Goal: Feedback & Contribution: Contribute content

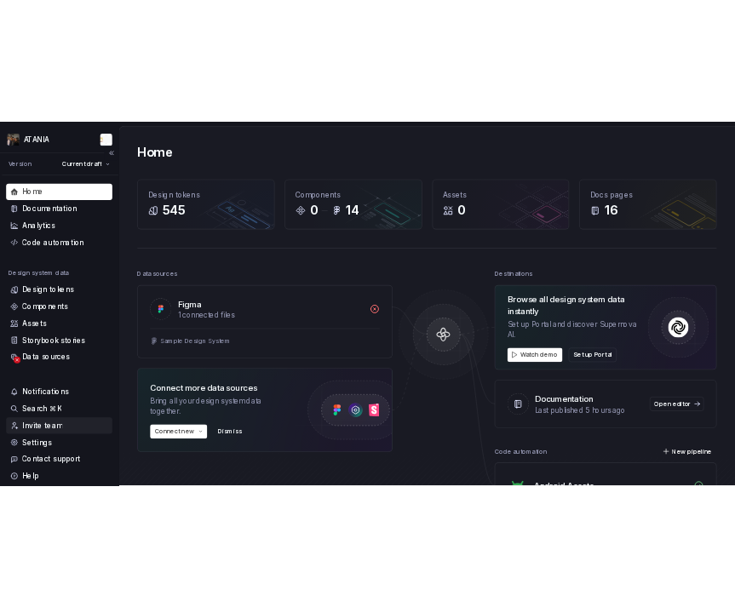
scroll to position [65, 0]
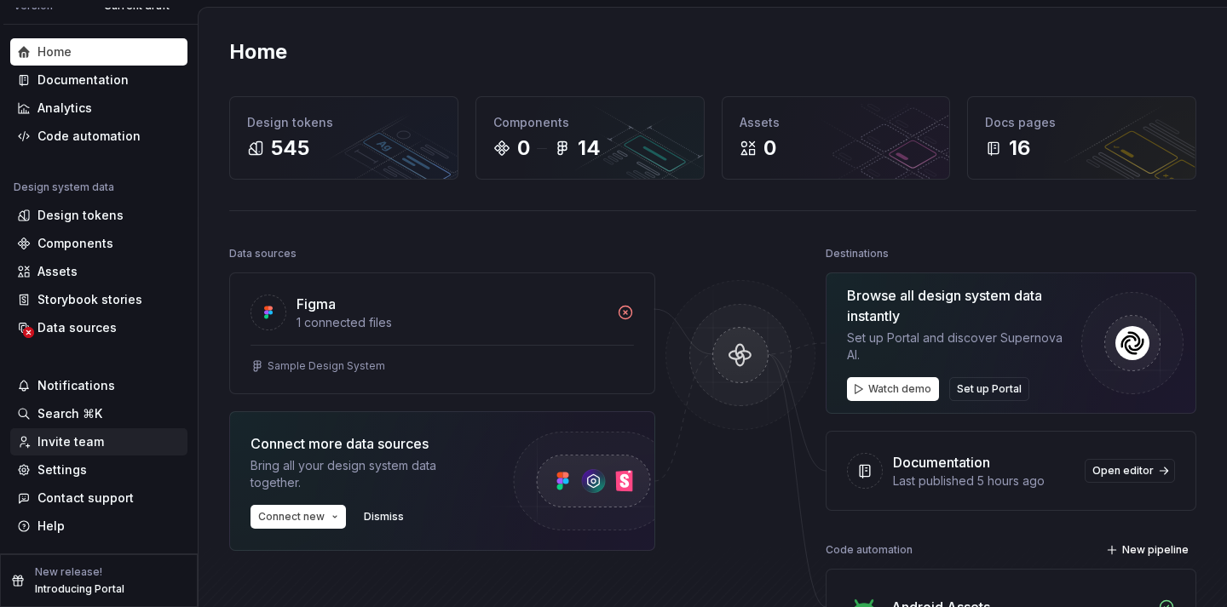
click at [90, 445] on div "Invite team" at bounding box center [70, 442] width 66 height 17
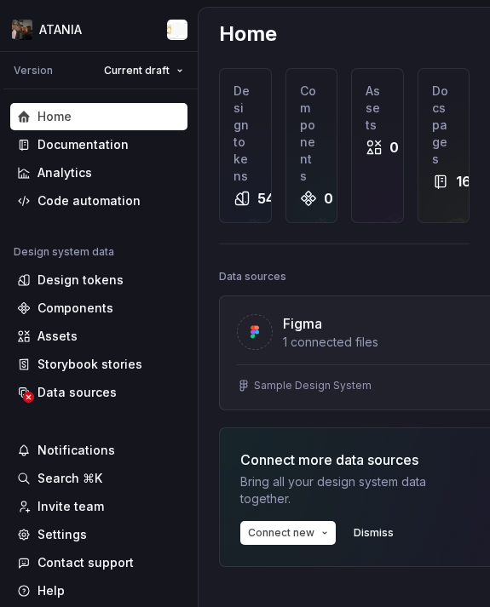
scroll to position [9, 0]
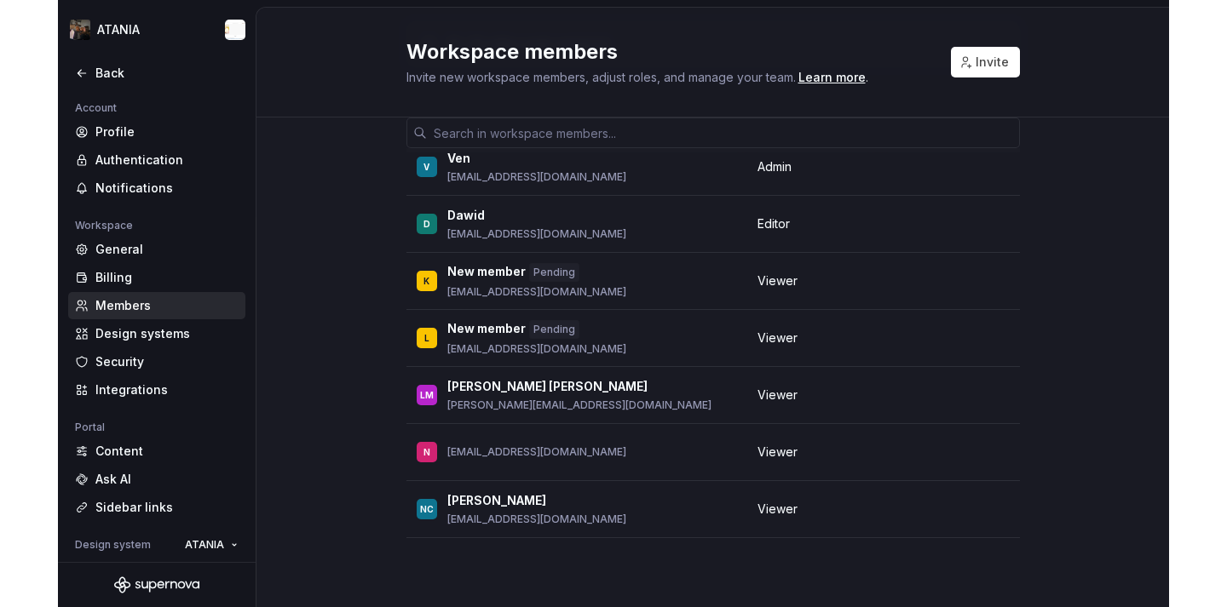
scroll to position [110, 0]
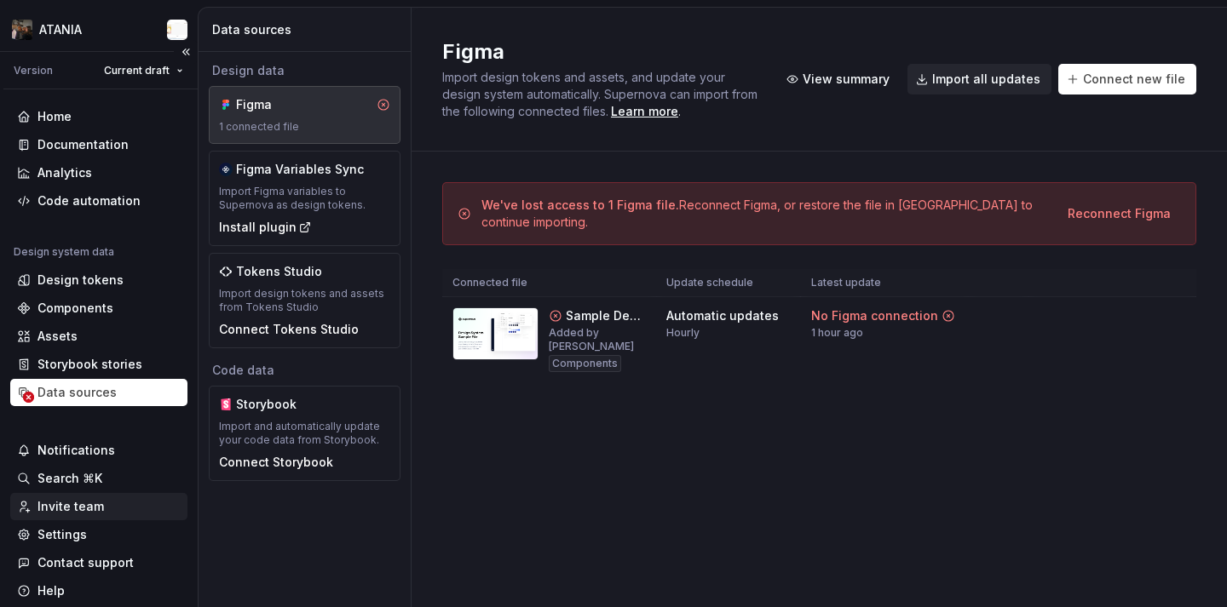
click at [92, 515] on div "Invite team" at bounding box center [98, 506] width 177 height 27
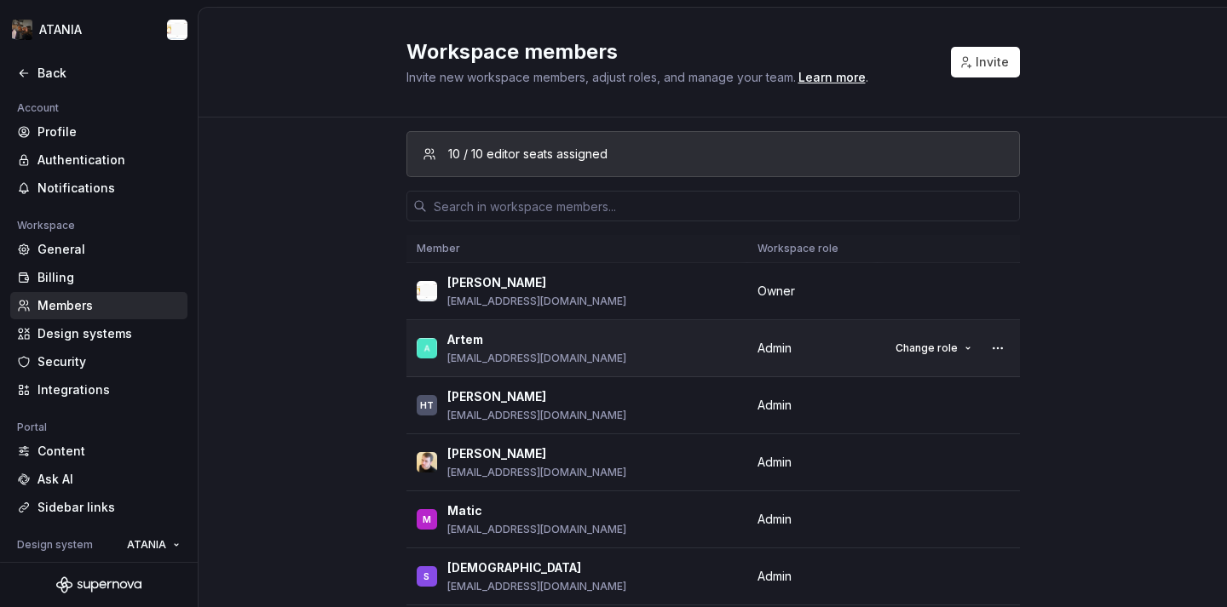
scroll to position [922, 0]
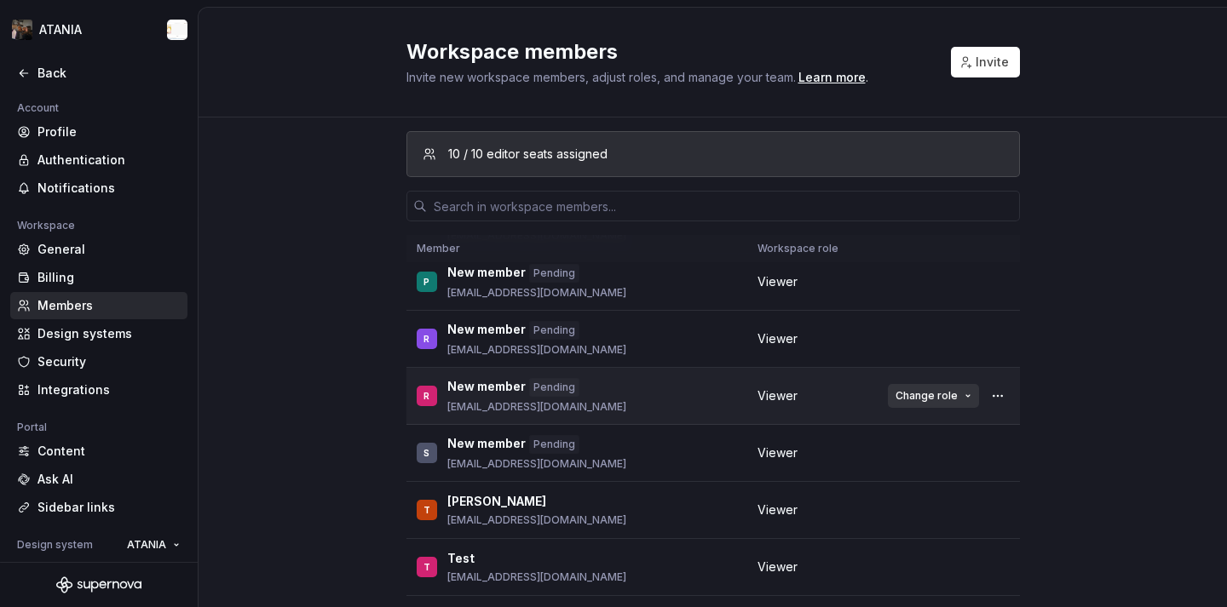
click at [961, 401] on button "Change role" at bounding box center [933, 396] width 91 height 24
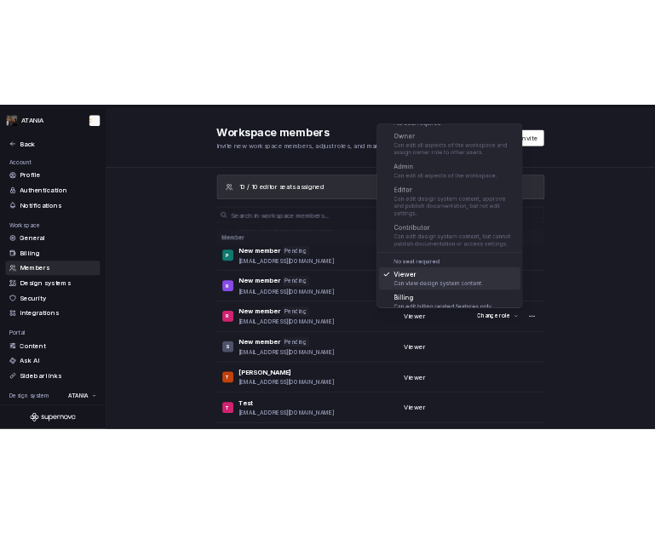
scroll to position [0, 0]
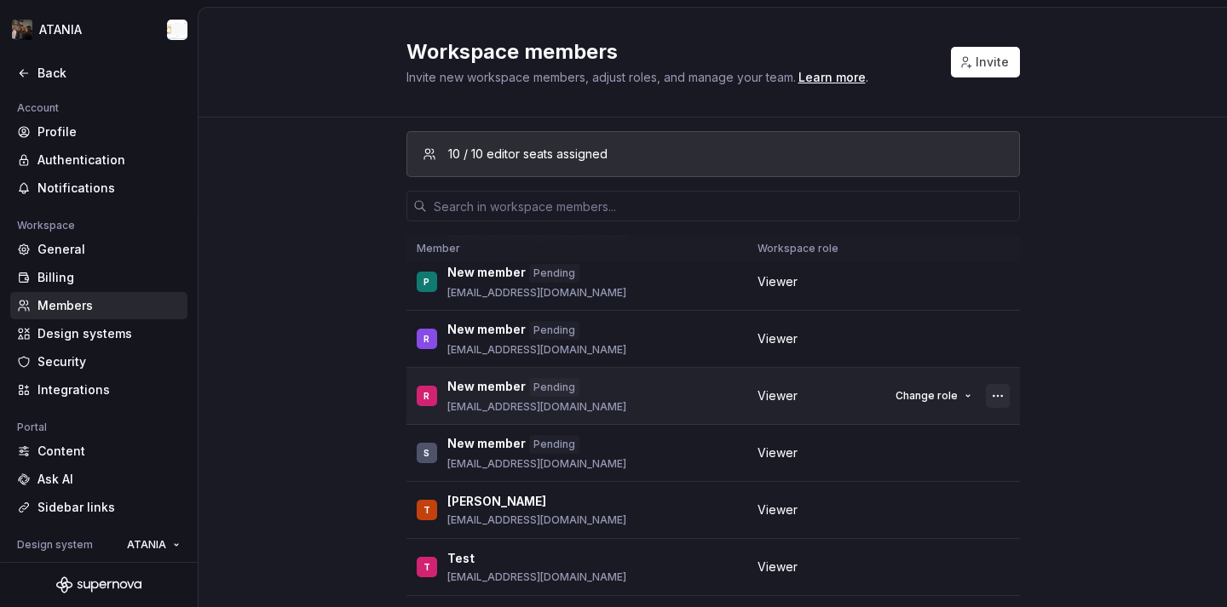
click at [994, 394] on button "button" at bounding box center [998, 396] width 24 height 24
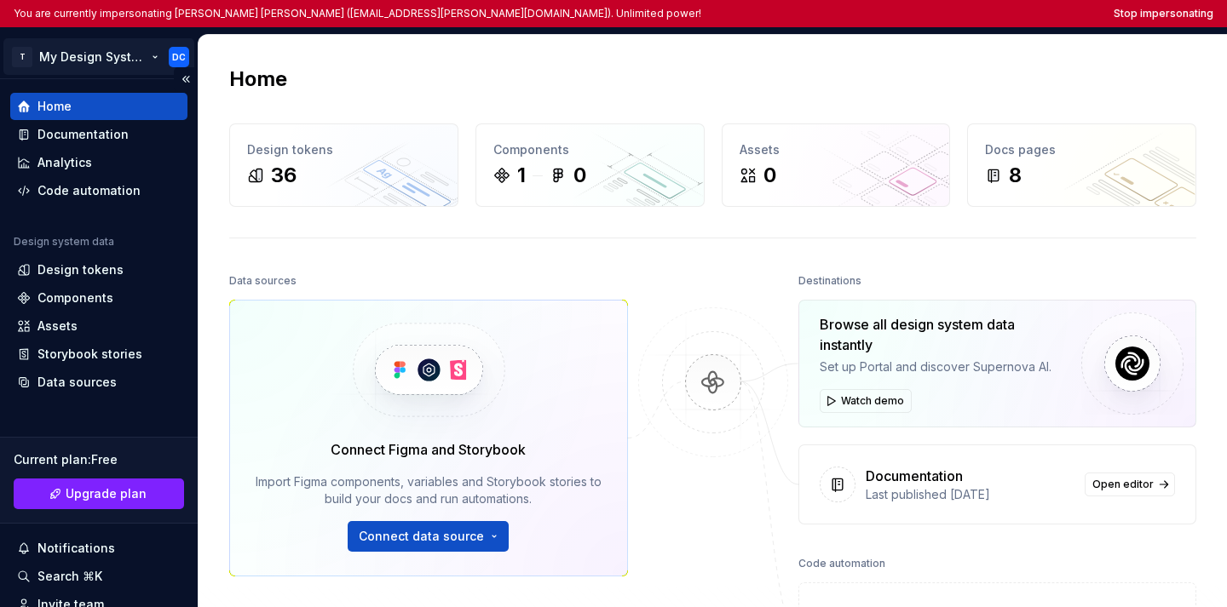
click at [83, 52] on html "You are currently impersonating Deborah Cristina Hernandez Martinez (deb.hernan…" at bounding box center [613, 303] width 1227 height 607
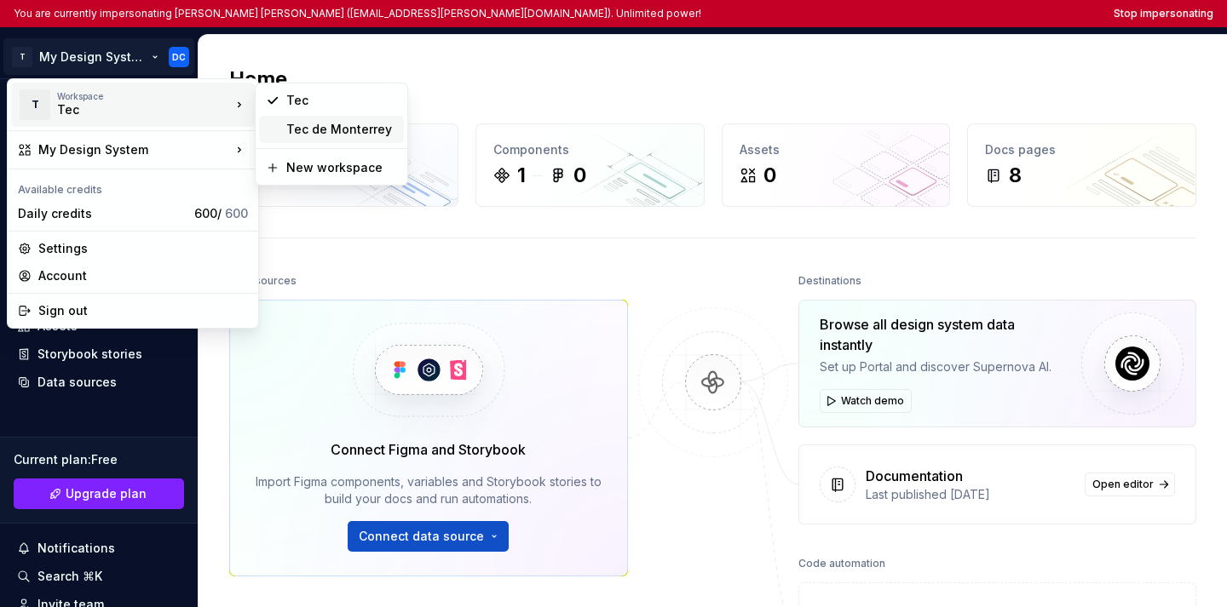
click at [308, 132] on div "Tec de Monterrey" at bounding box center [341, 129] width 111 height 17
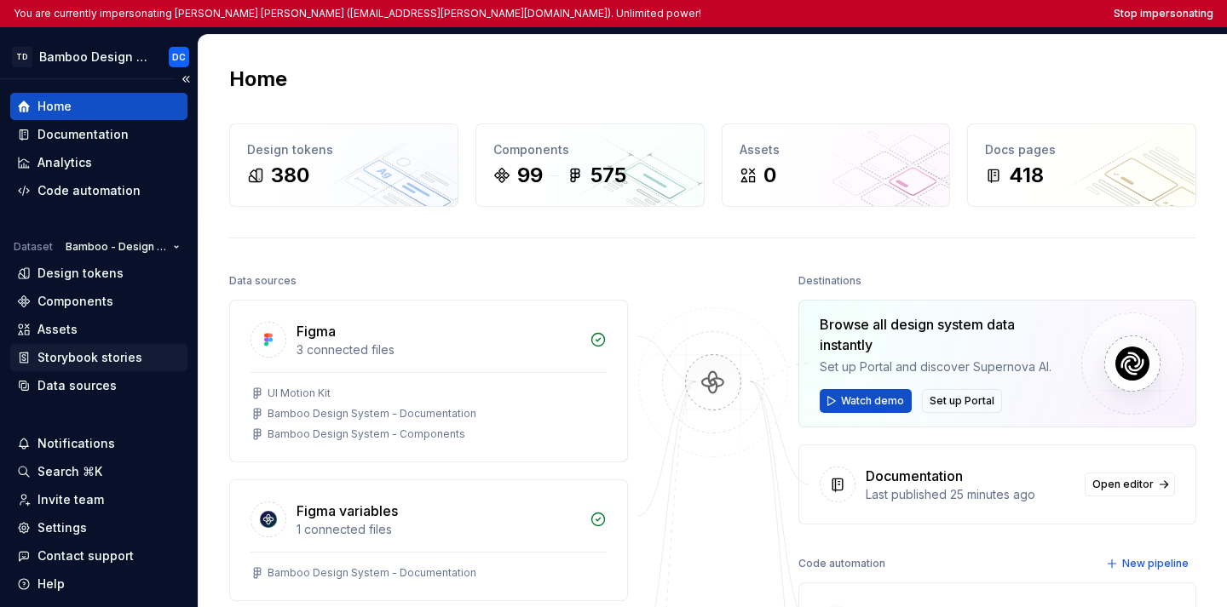
click at [95, 363] on div "Storybook stories" at bounding box center [89, 357] width 105 height 17
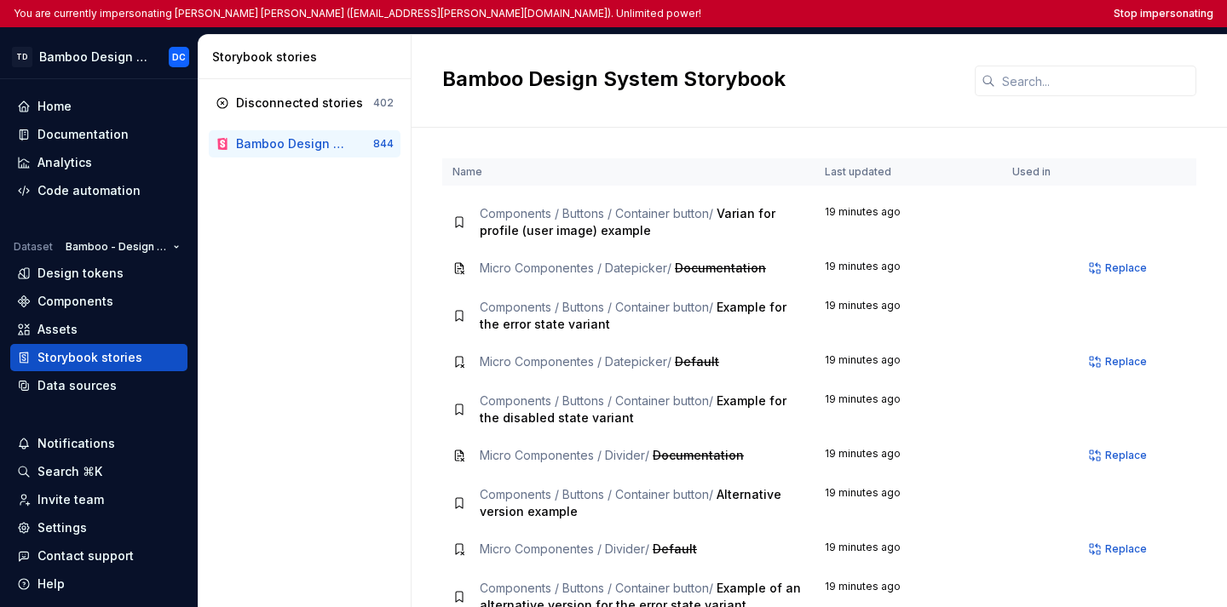
scroll to position [6996, 0]
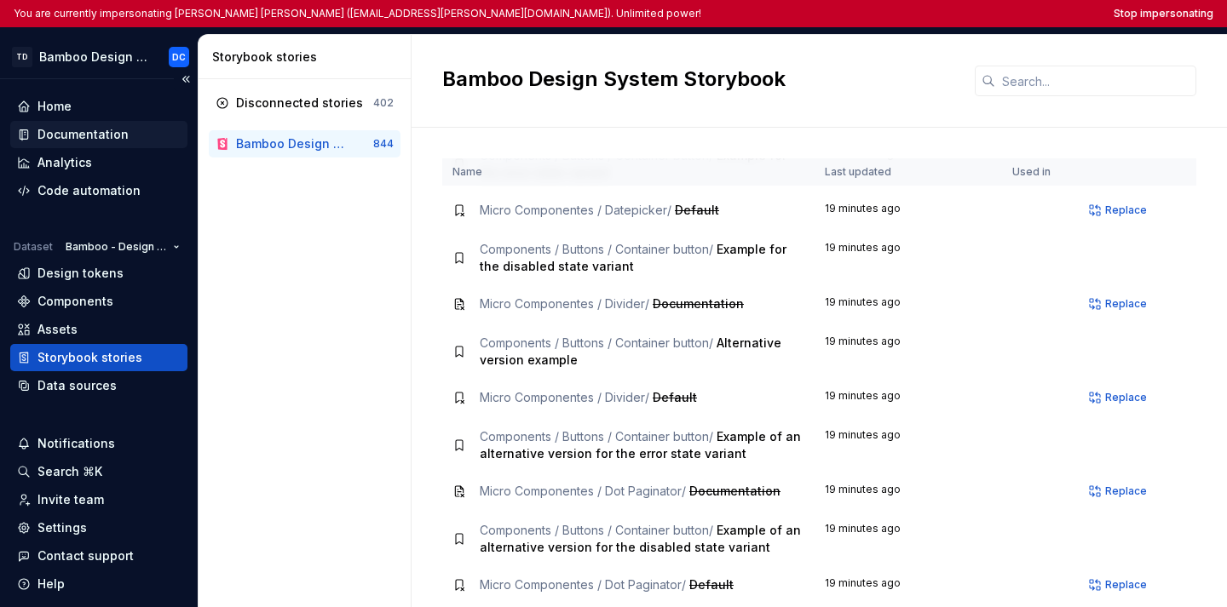
click at [125, 136] on div "Documentation" at bounding box center [99, 134] width 164 height 17
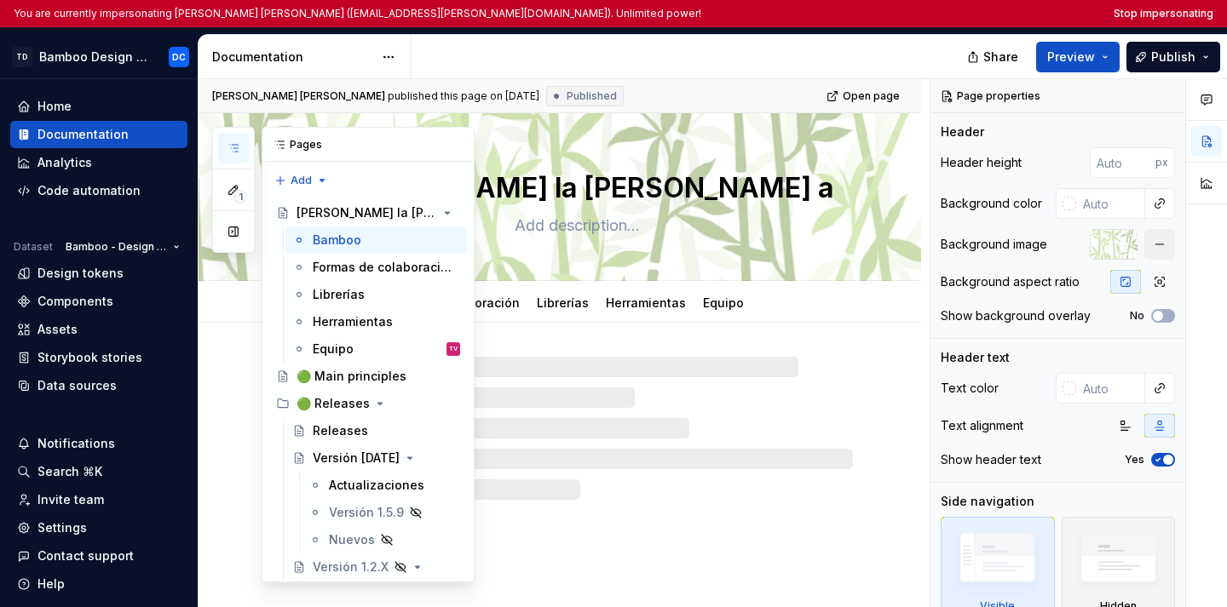
click at [221, 139] on button "button" at bounding box center [233, 148] width 31 height 31
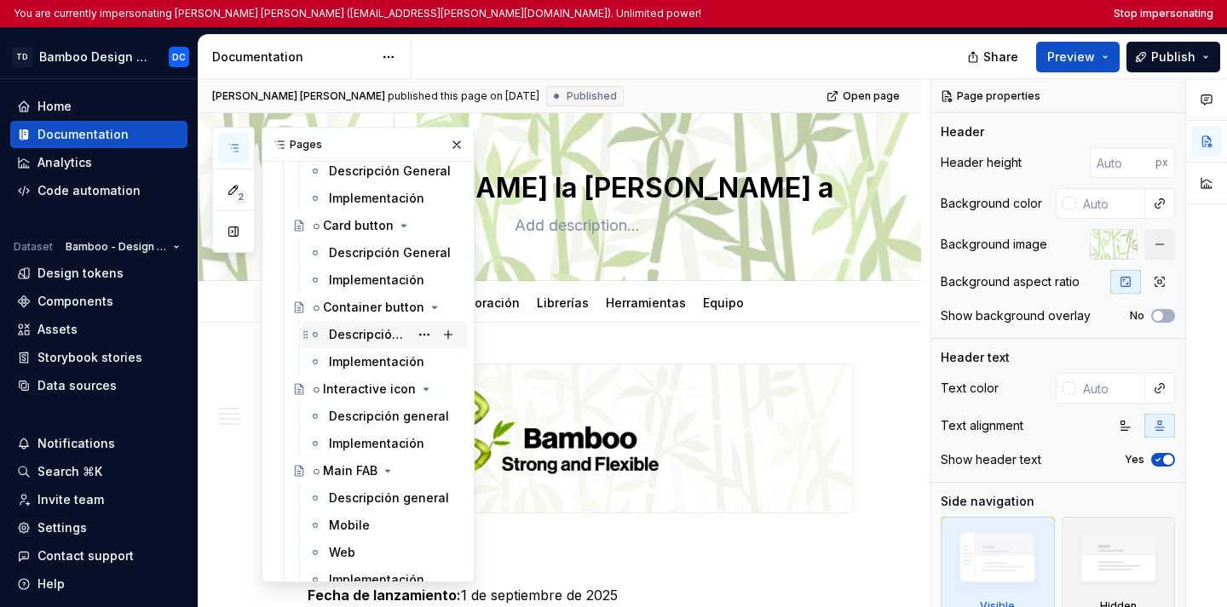
scroll to position [2746, 0]
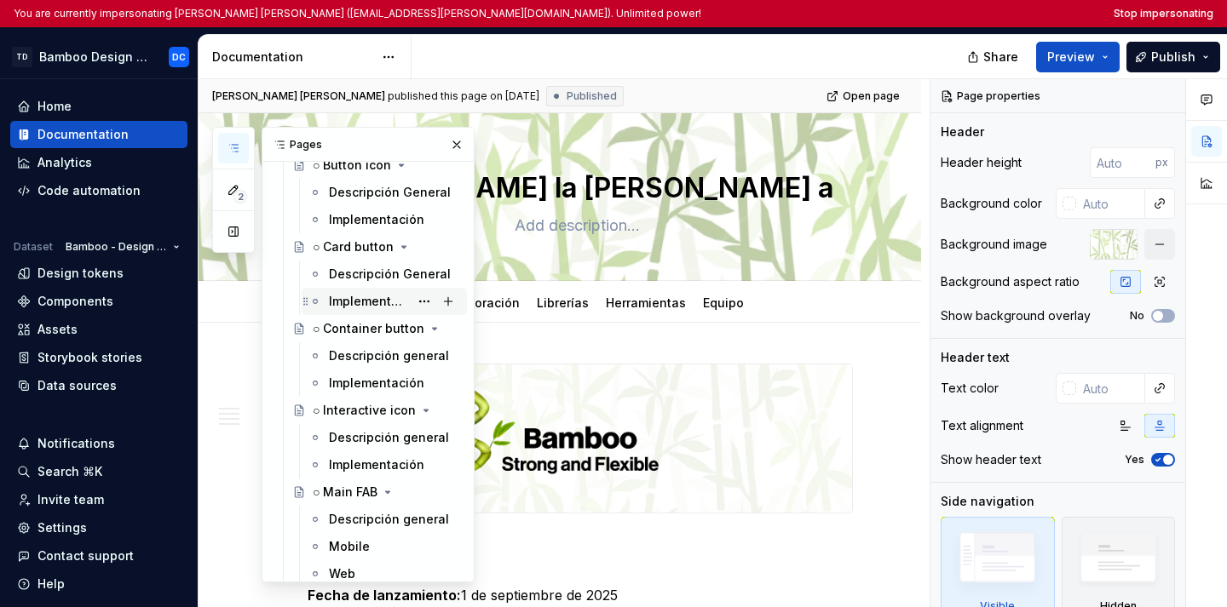
click at [369, 298] on div "Implementación" at bounding box center [369, 301] width 80 height 17
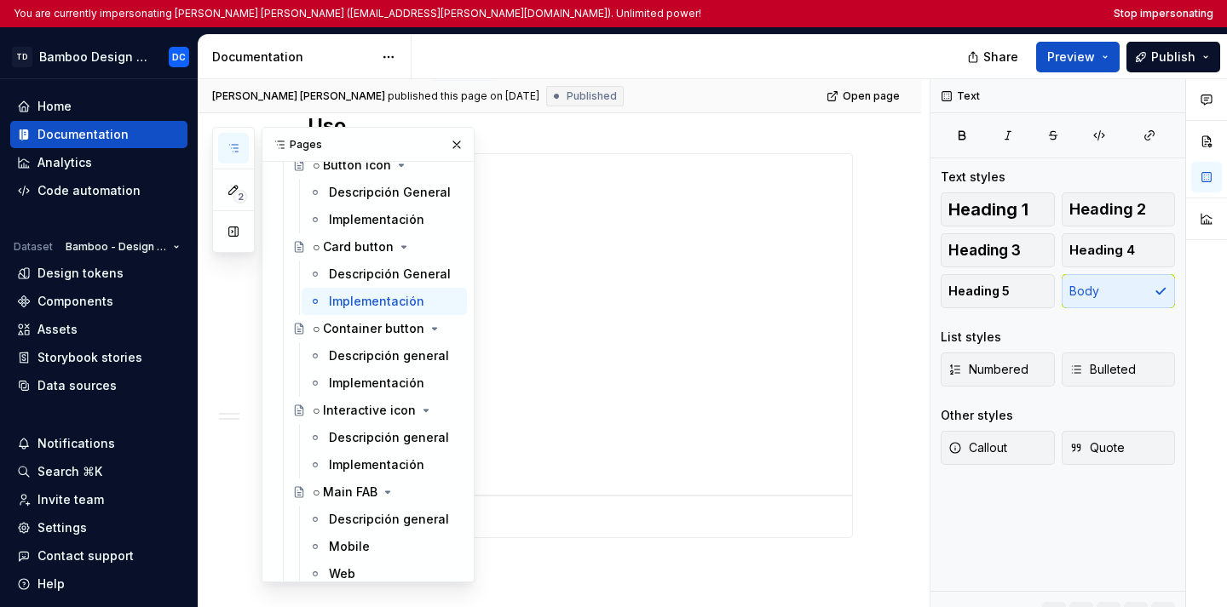
scroll to position [339, 0]
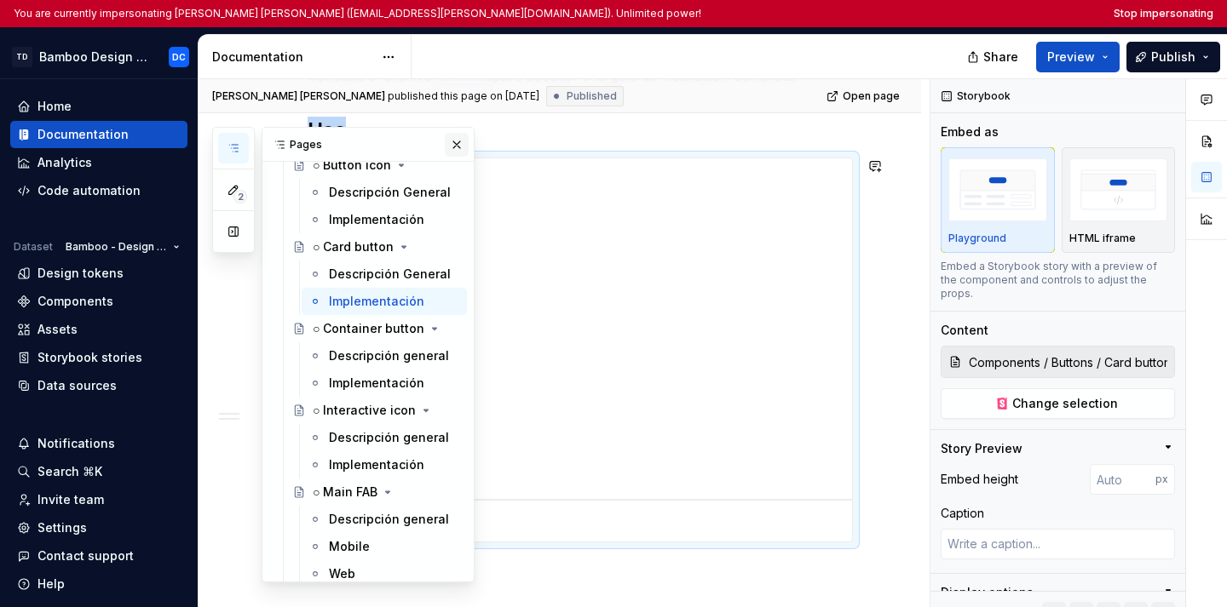
click at [457, 152] on button "button" at bounding box center [457, 145] width 24 height 24
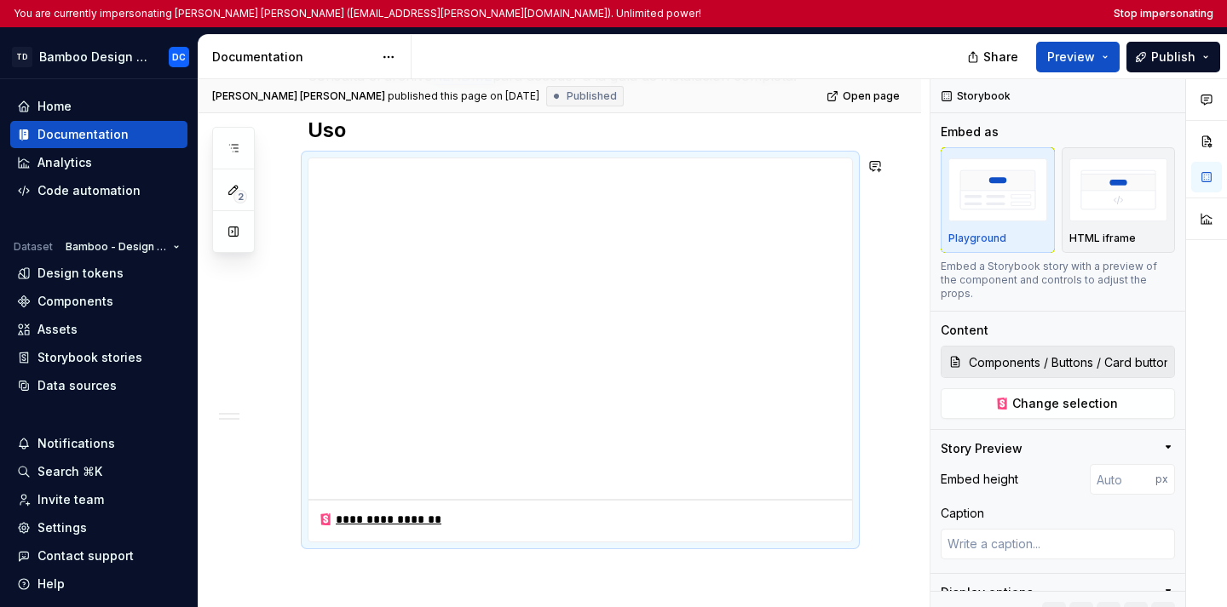
type textarea "*"
click at [91, 365] on div "Storybook stories" at bounding box center [89, 357] width 105 height 17
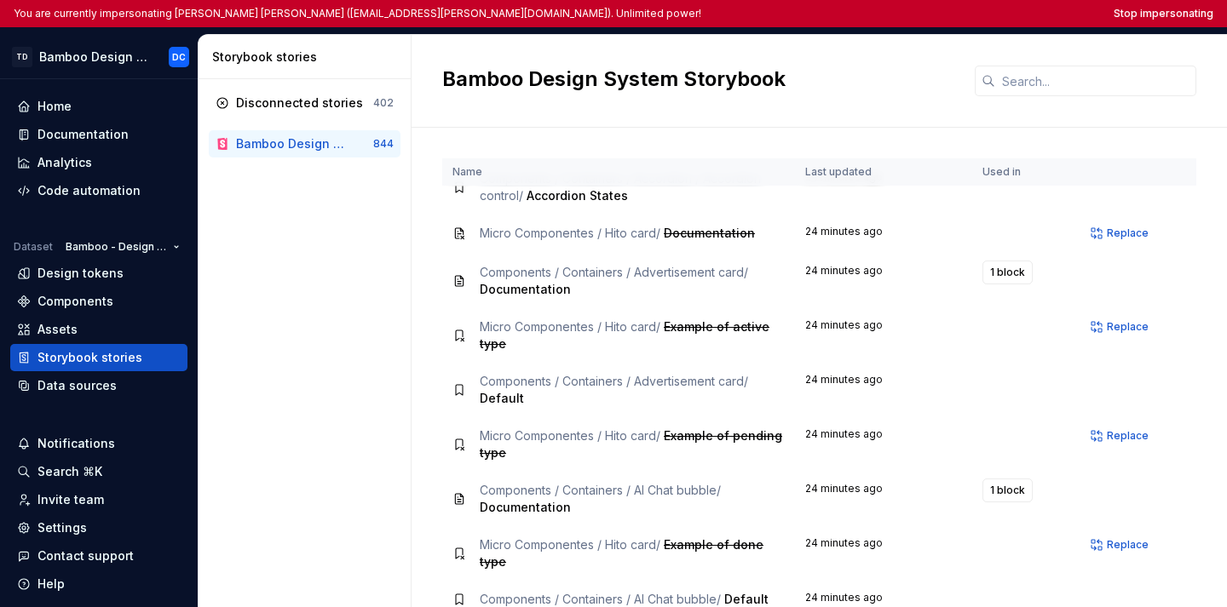
scroll to position [9006, 0]
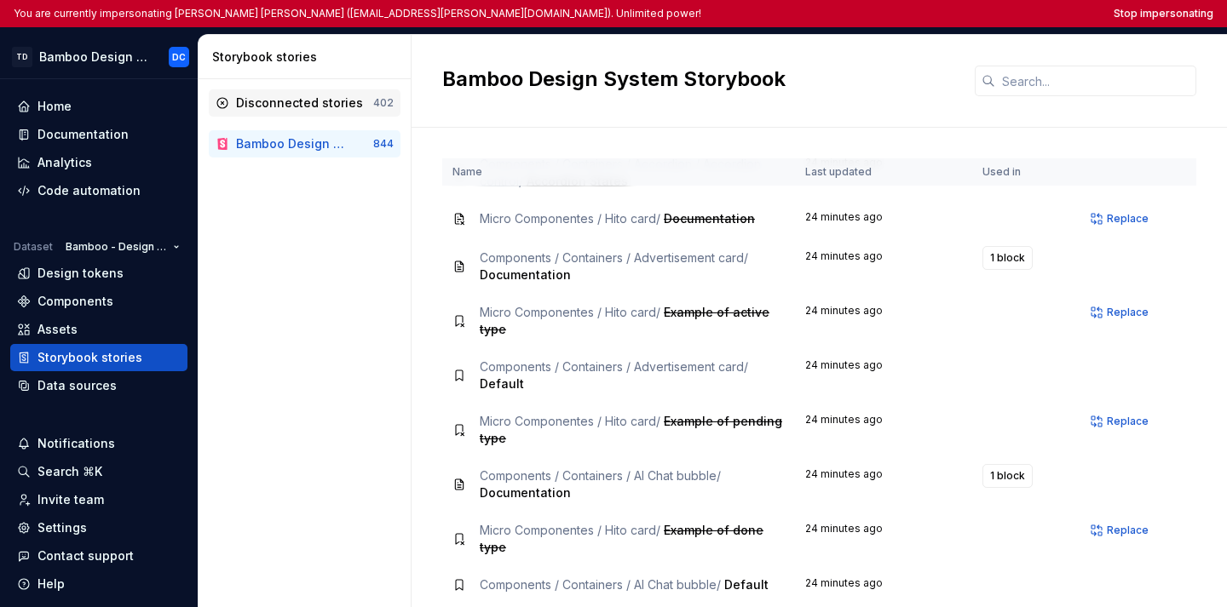
click at [360, 112] on div "Disconnected stories 402" at bounding box center [305, 102] width 192 height 27
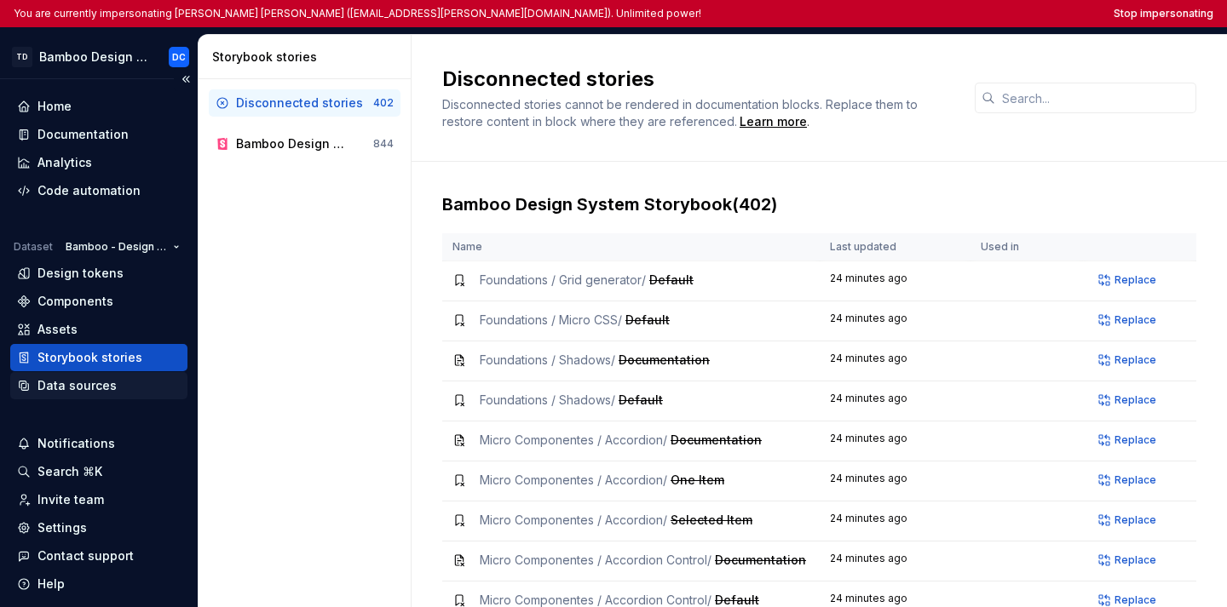
click at [75, 373] on div "Data sources" at bounding box center [98, 385] width 177 height 27
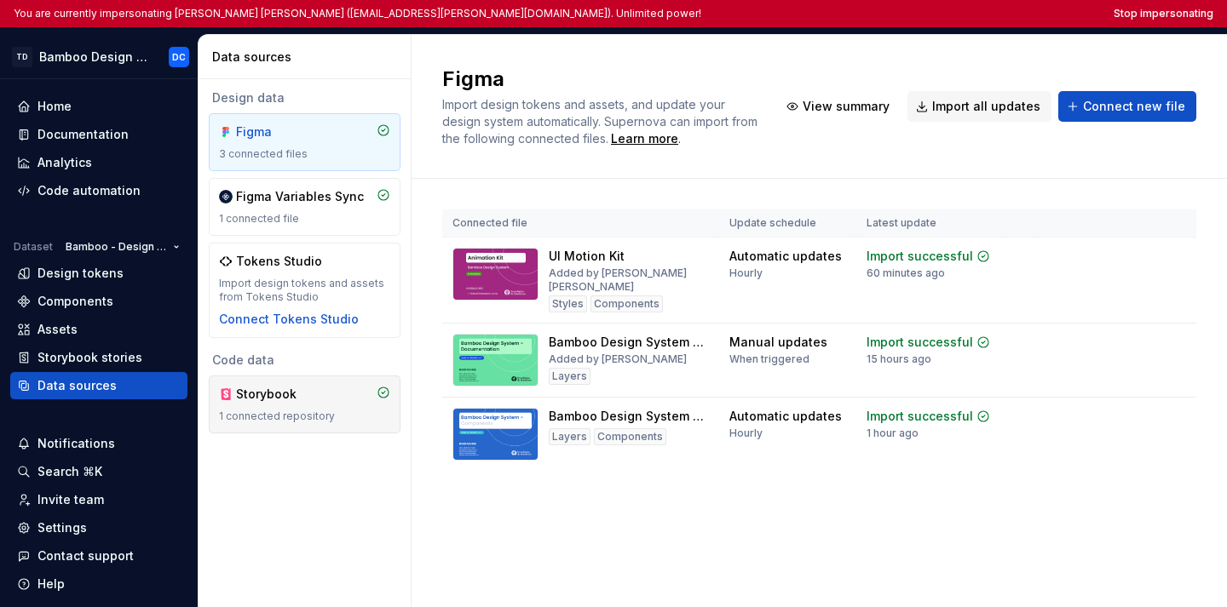
click at [303, 392] on div "Storybook" at bounding box center [277, 394] width 82 height 17
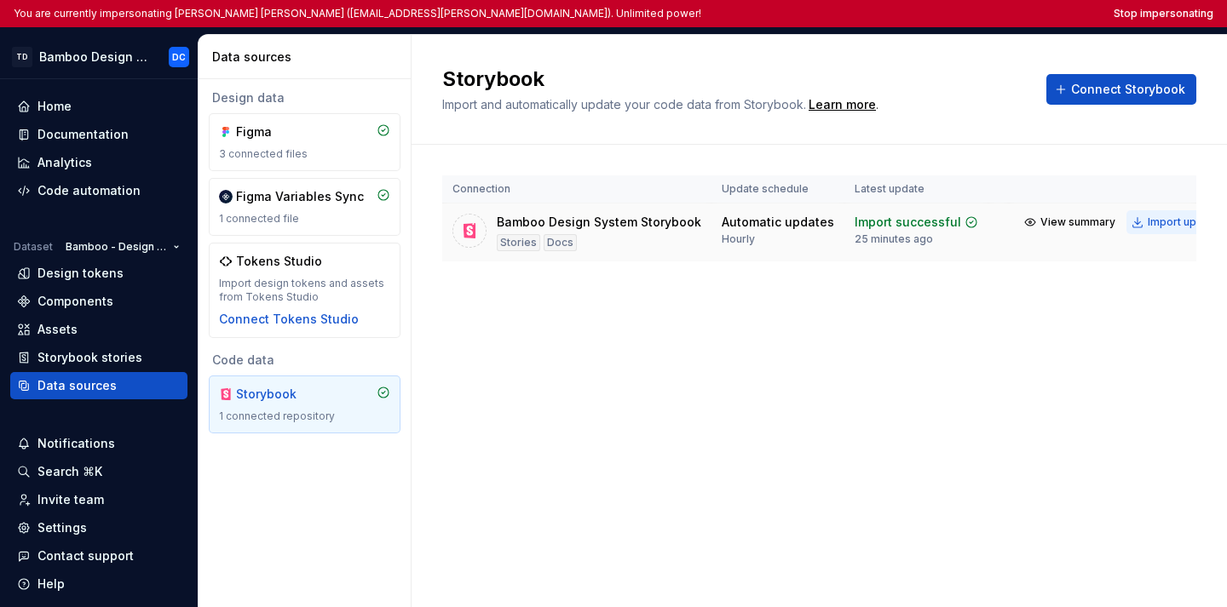
scroll to position [0, 55]
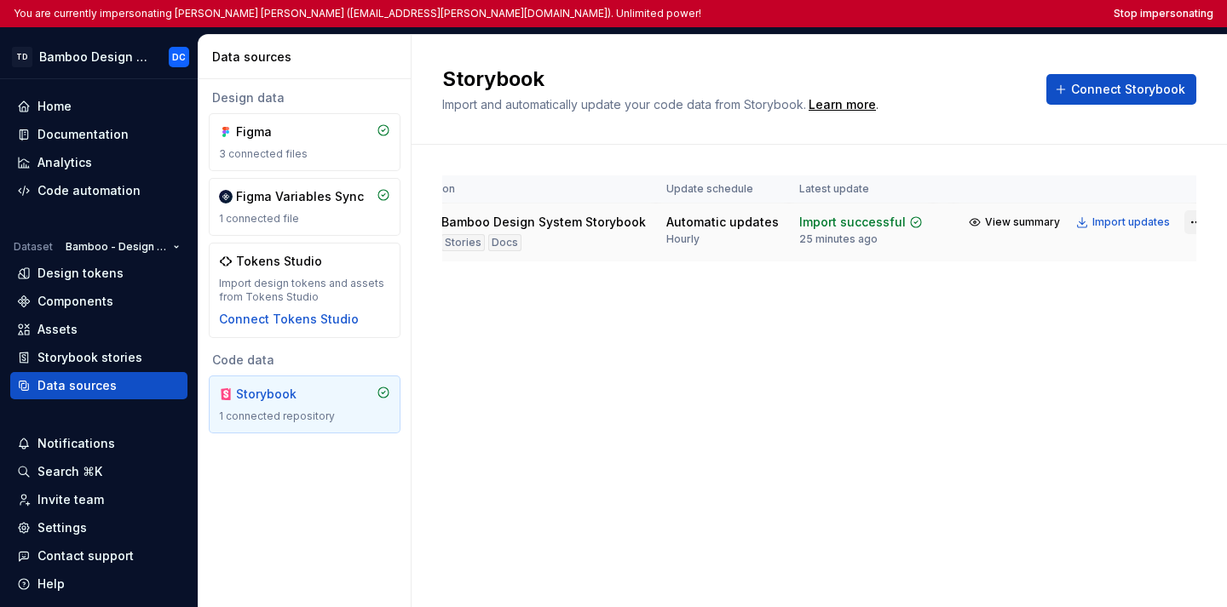
click at [1180, 223] on html "You are currently impersonating Deborah Cristina Hernandez Martinez (deb.hernan…" at bounding box center [613, 303] width 1227 height 607
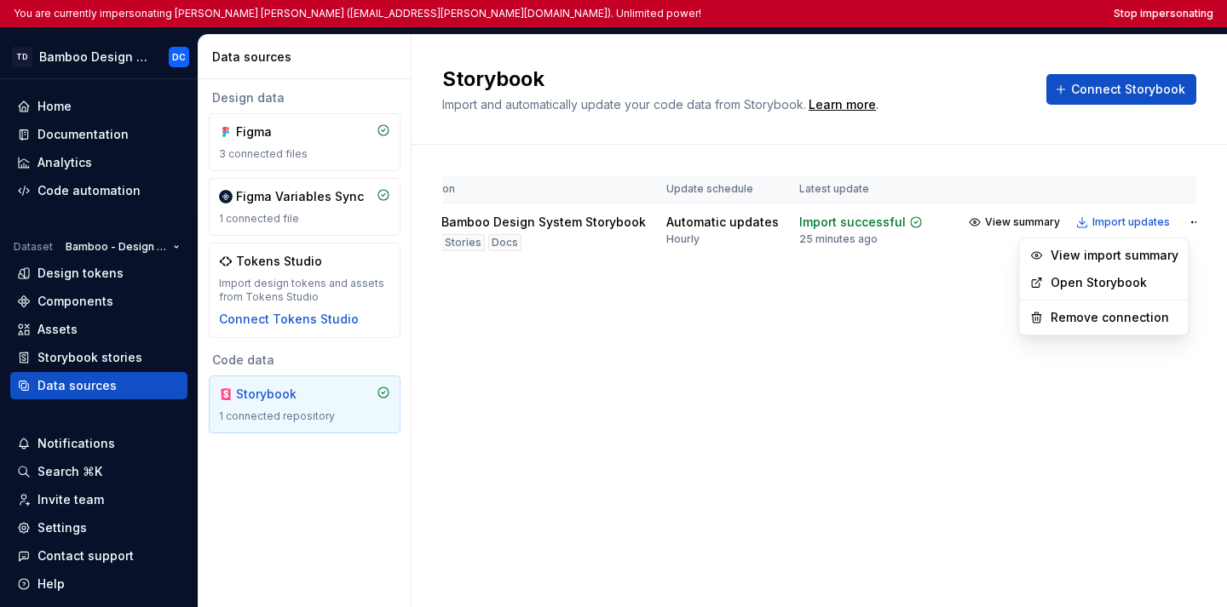
click at [1141, 278] on link "Open Storybook" at bounding box center [1114, 282] width 128 height 17
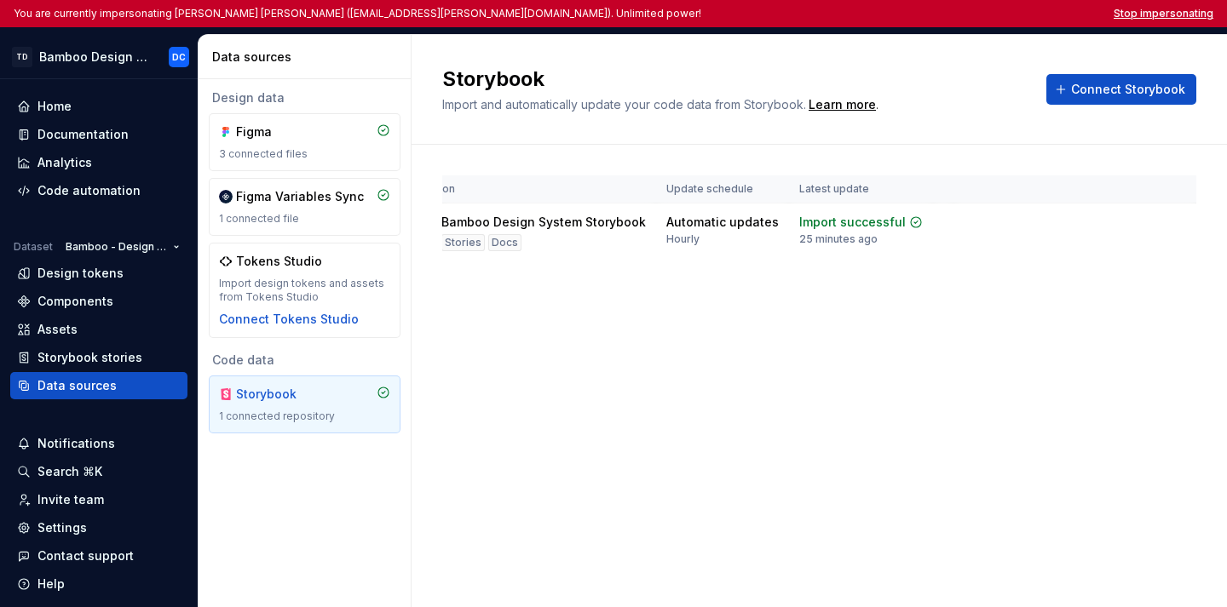
click at [1133, 15] on button "Stop impersonating" at bounding box center [1163, 14] width 100 height 14
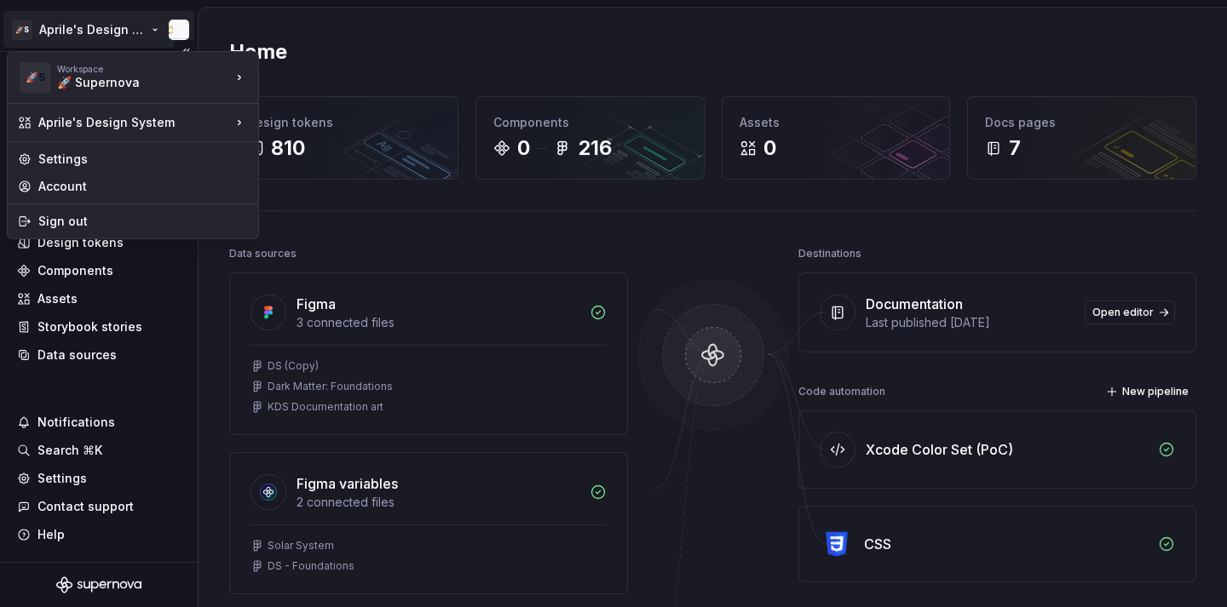
click at [116, 35] on html "🚀S Aprile's Design System Home Documentation Analytics Code automation Design s…" at bounding box center [613, 303] width 1227 height 607
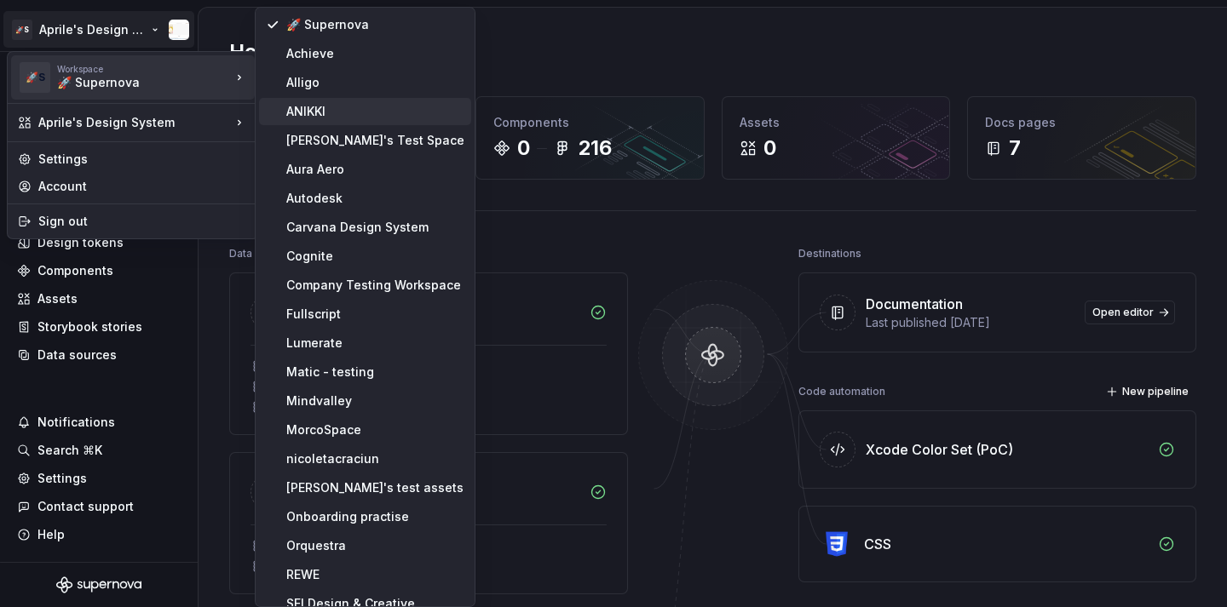
click at [334, 118] on div "ANIKKI" at bounding box center [375, 111] width 178 height 17
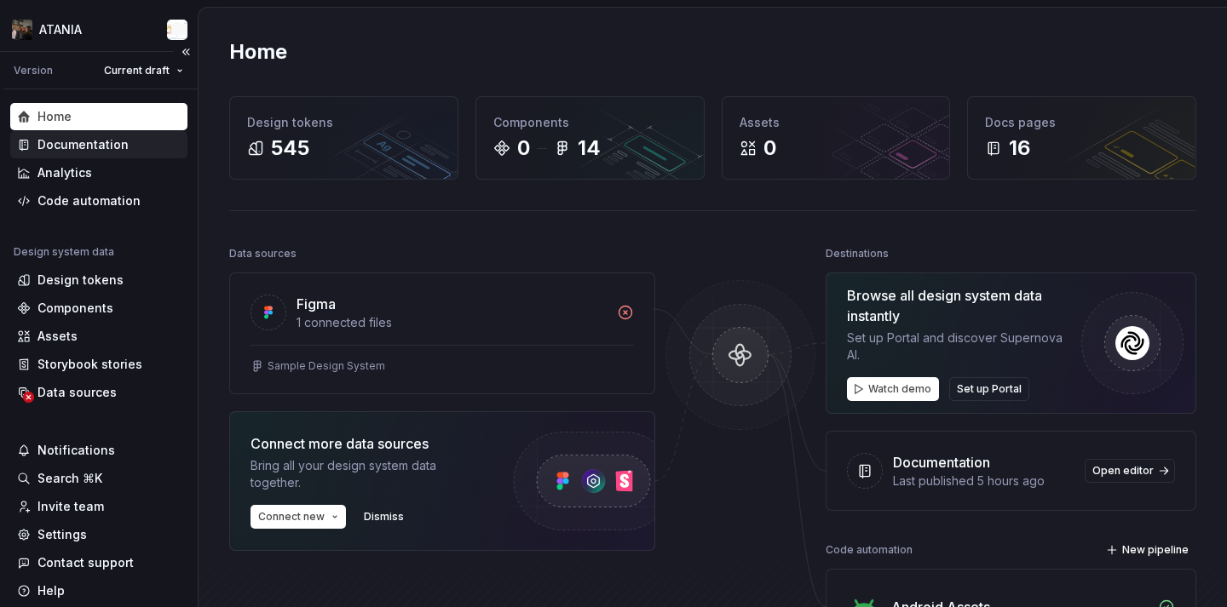
click at [76, 151] on div "Documentation" at bounding box center [82, 144] width 91 height 17
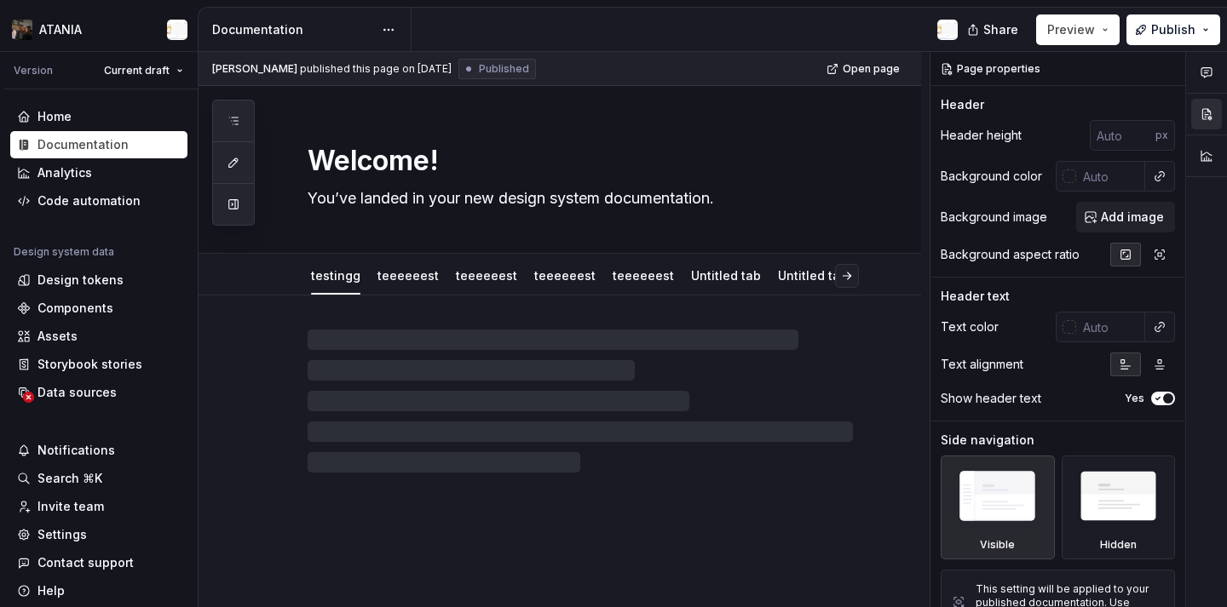
type textarea "*"
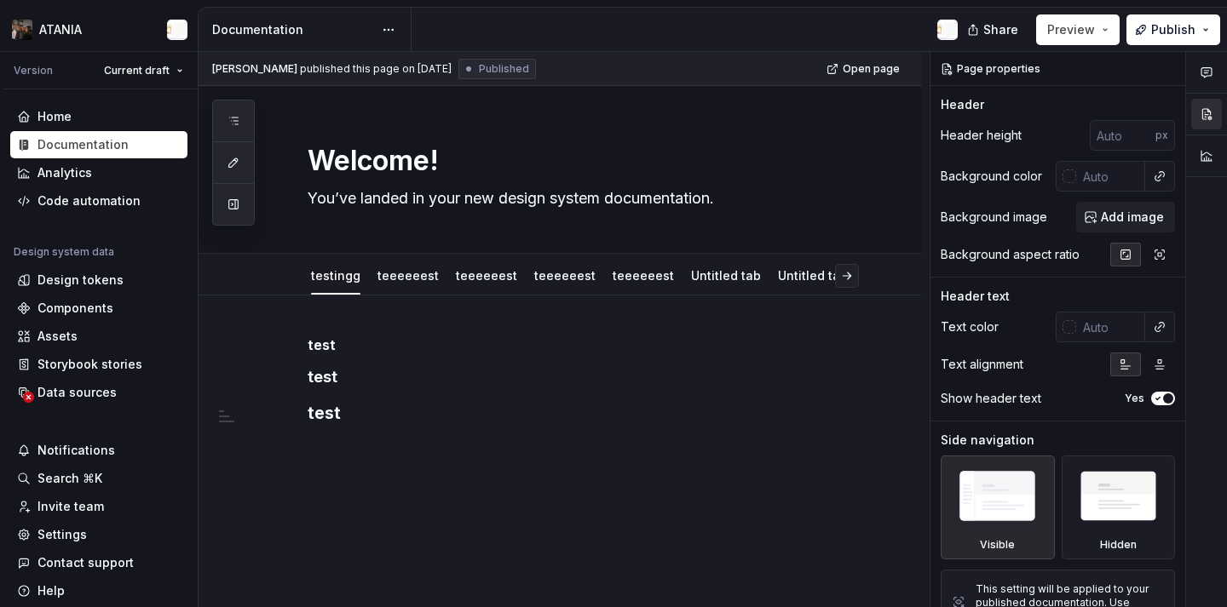
scroll to position [54, 0]
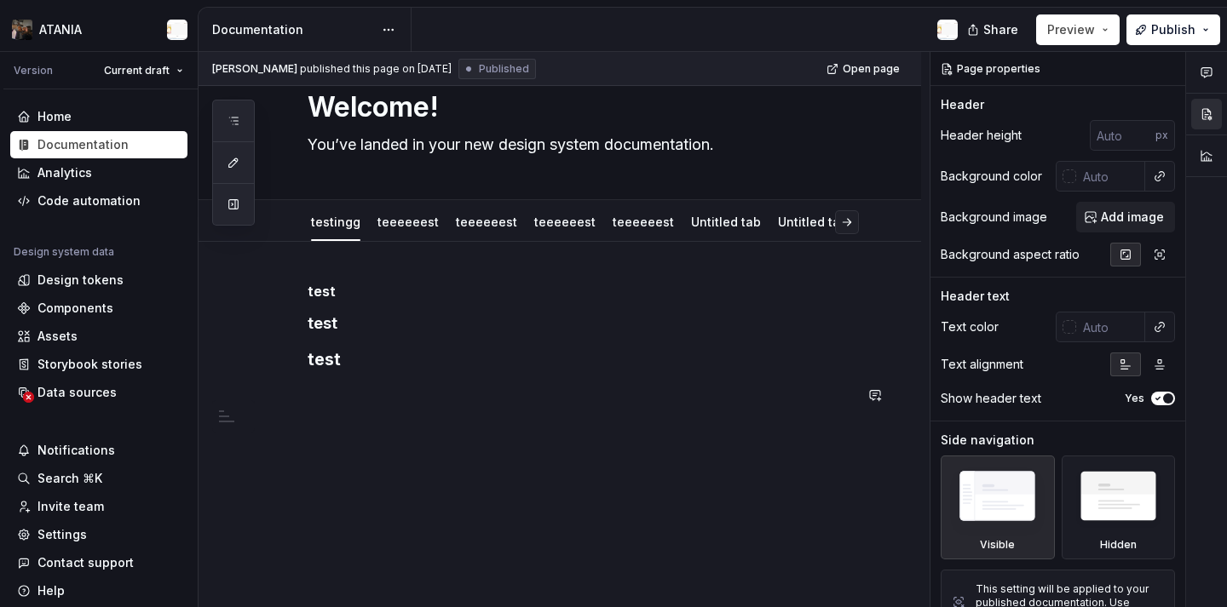
click at [566, 452] on div "test test test" at bounding box center [559, 425] width 722 height 366
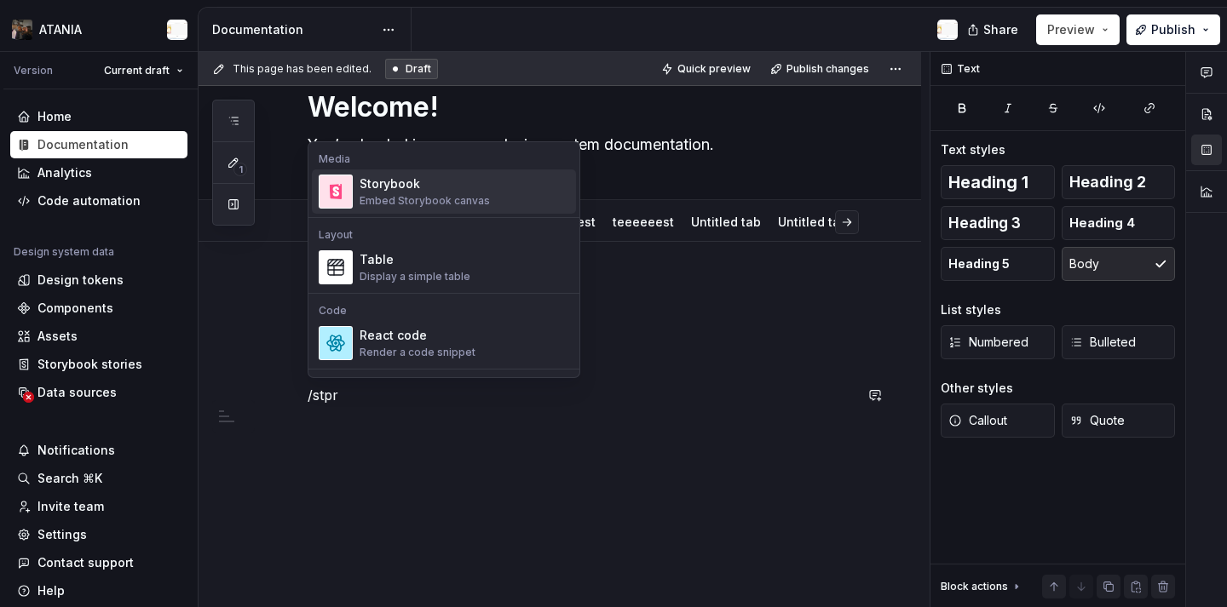
click at [428, 193] on div "Storybook Embed Storybook canvas" at bounding box center [424, 191] width 130 height 32
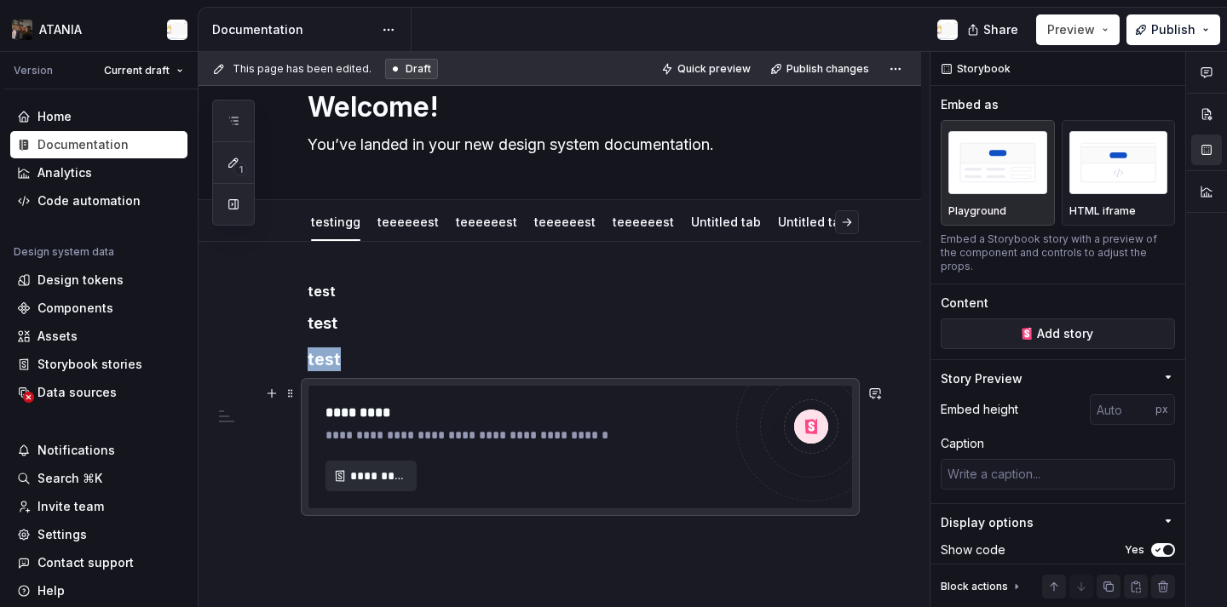
click at [376, 478] on span "*********" at bounding box center [377, 476] width 55 height 17
type textarea "*"
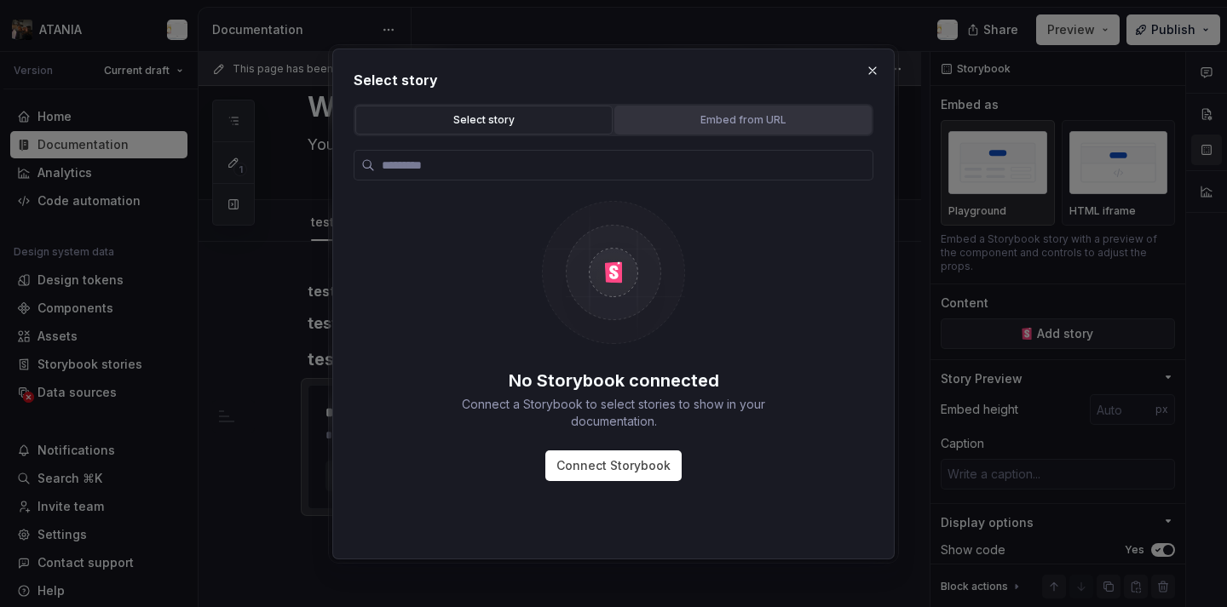
click at [657, 121] on div "Embed from URL" at bounding box center [742, 120] width 245 height 17
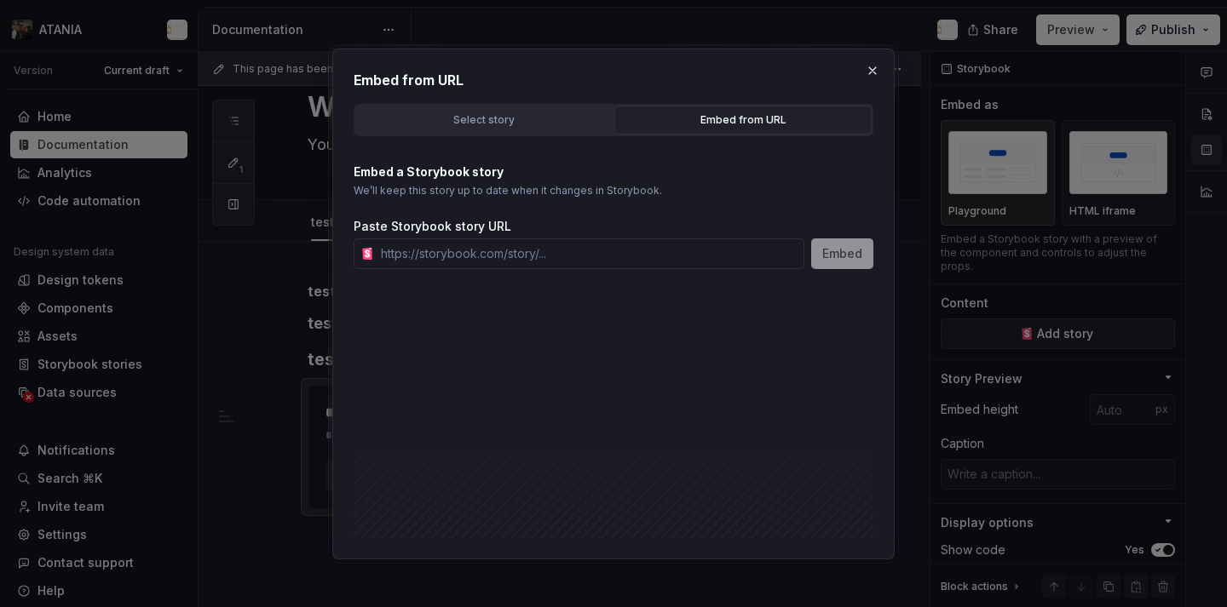
click at [510, 269] on div "Embed from URL Select story Embed from URL No Storybook connected Connect a Sto…" at bounding box center [613, 304] width 562 height 511
click at [503, 256] on input "text" at bounding box center [589, 254] width 430 height 31
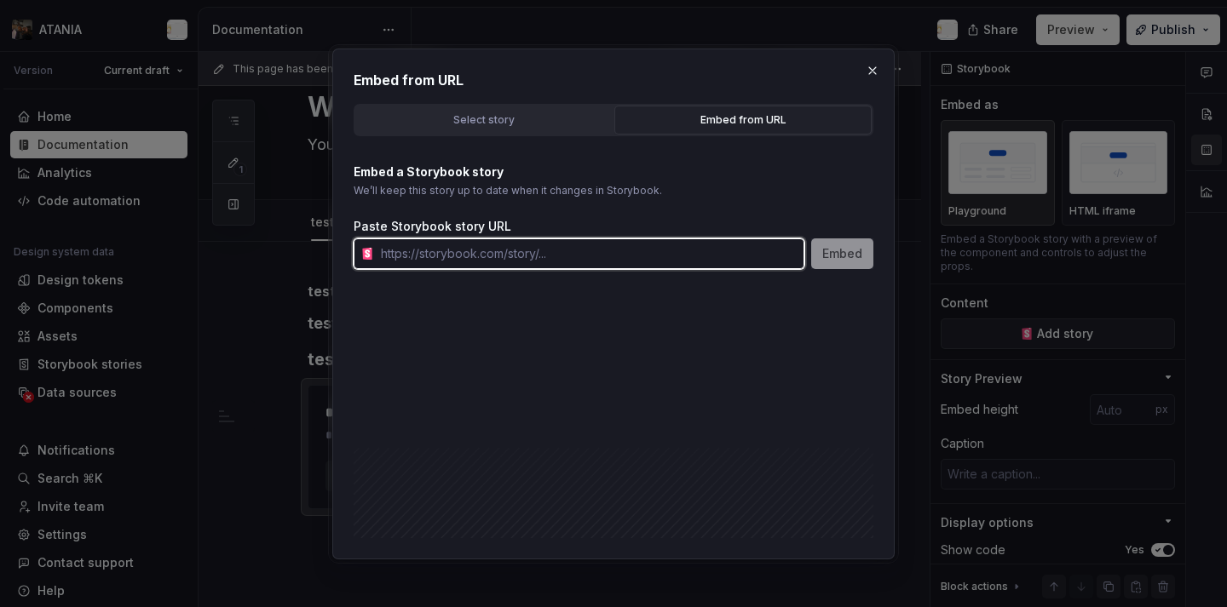
paste input "https://develop--65c3b4d1f966b98bb1f4e774.chromatic.com/?path=/docs/foundations…"
type input "https://develop--65c3b4d1f966b98bb1f4e774.chromatic.com/?path=/docs/foundations…"
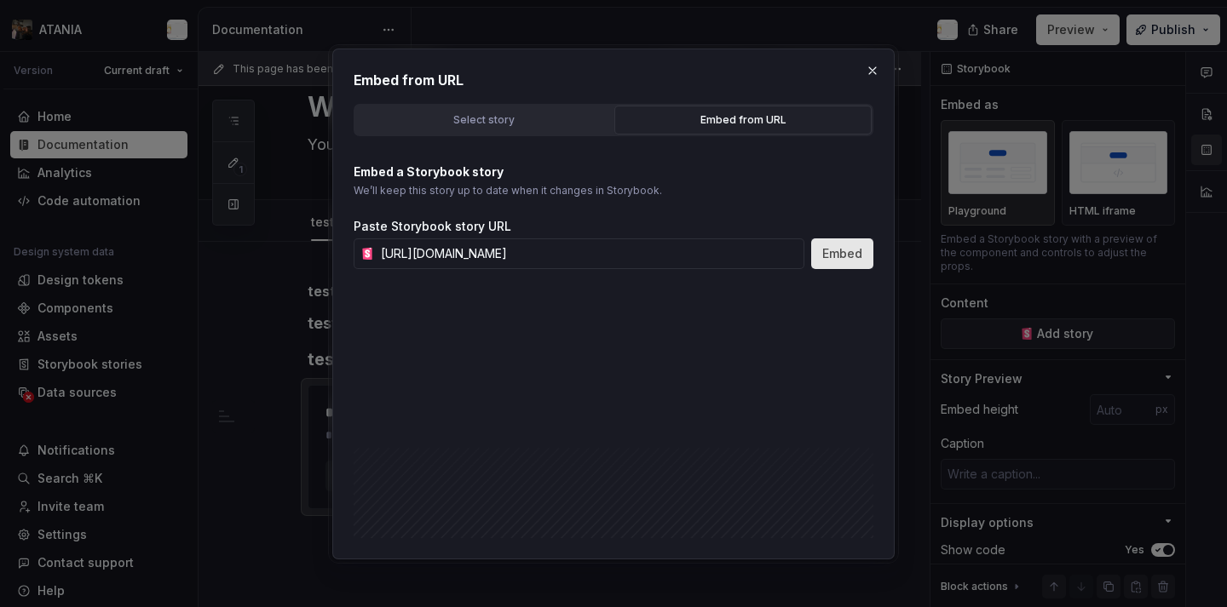
scroll to position [0, 0]
click at [818, 250] on button "Embed" at bounding box center [842, 254] width 62 height 31
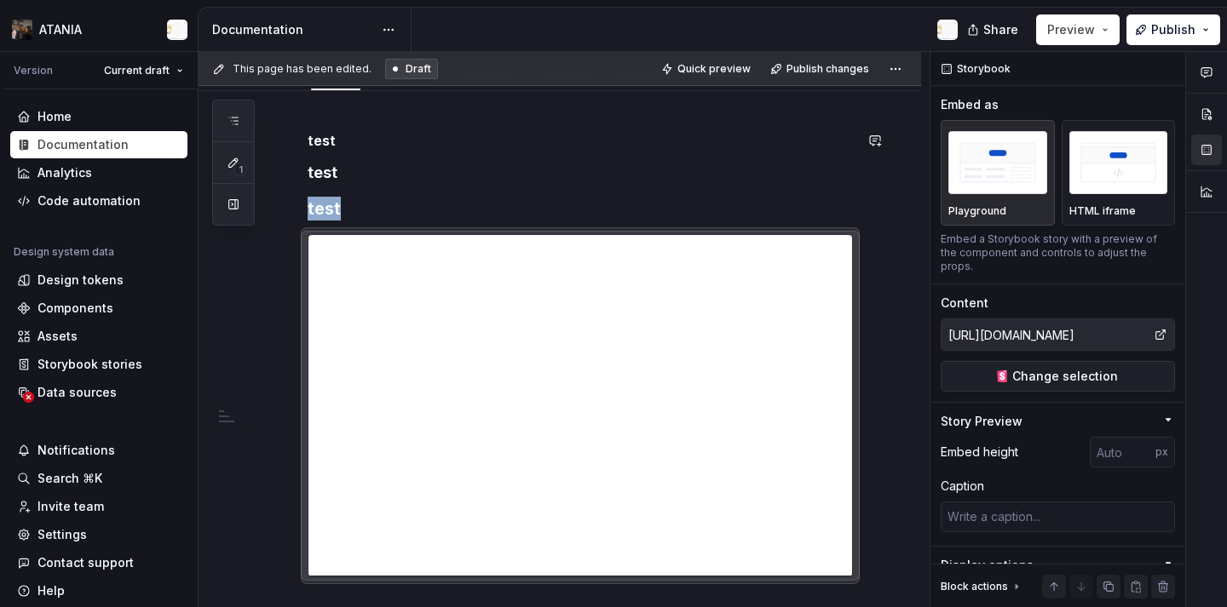
scroll to position [206, 0]
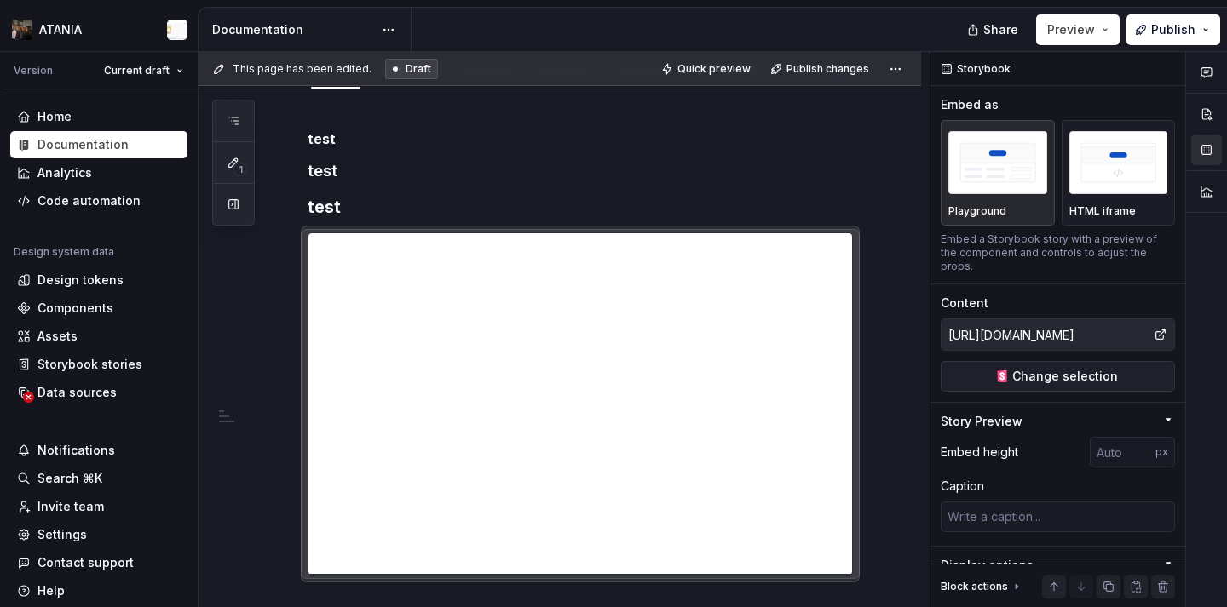
type textarea "*"
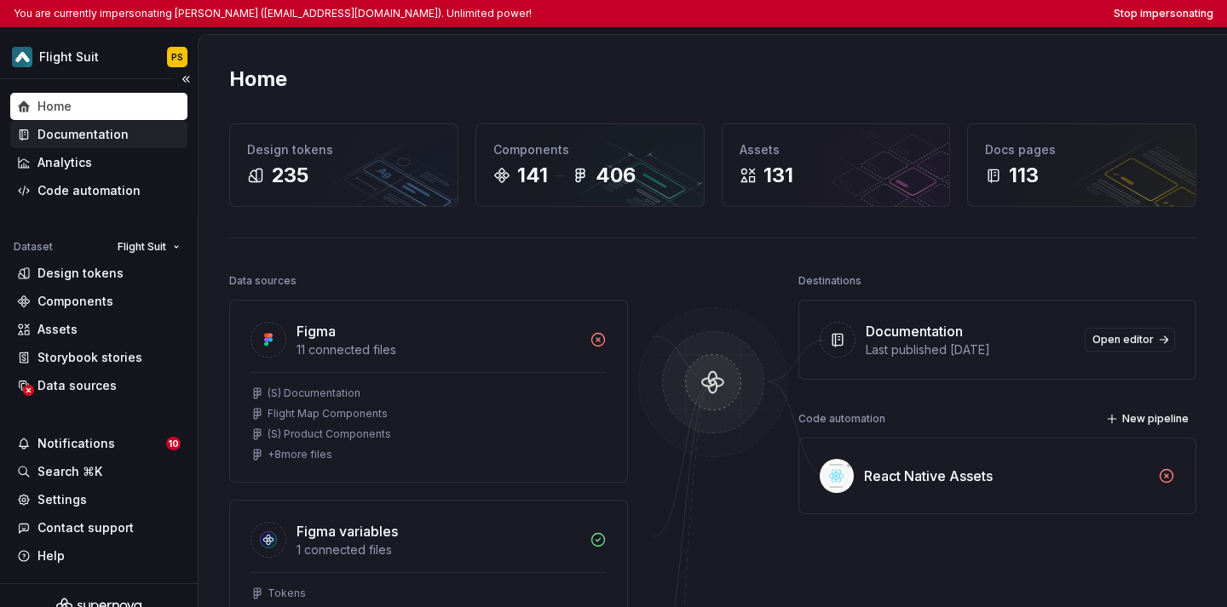
click at [83, 127] on div "Documentation" at bounding box center [82, 134] width 91 height 17
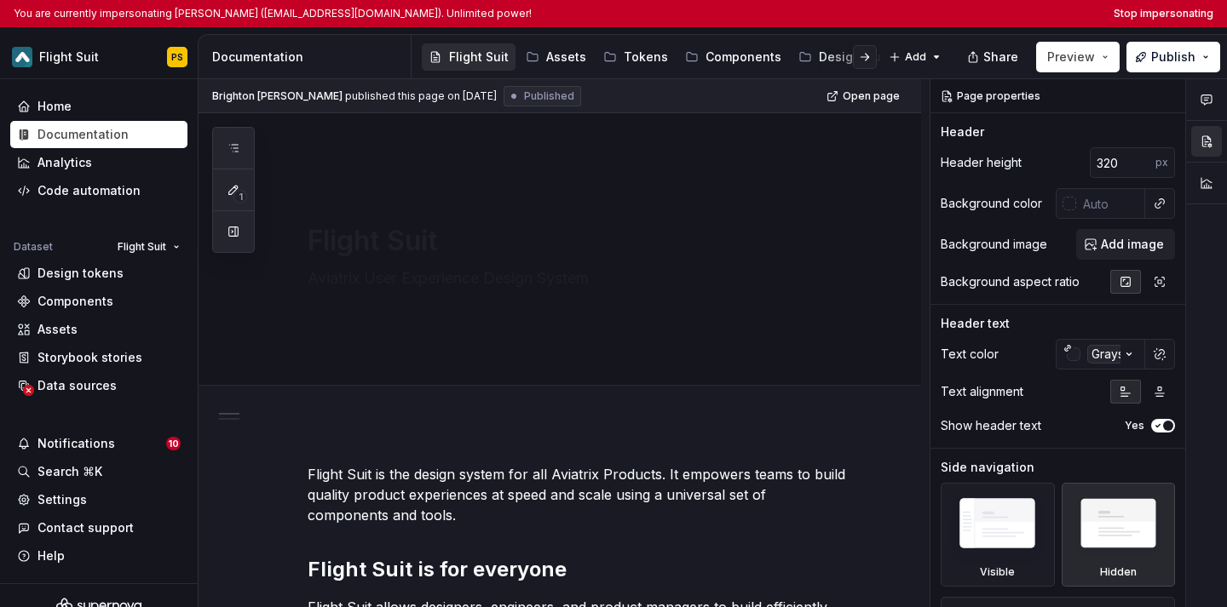
type textarea "*"
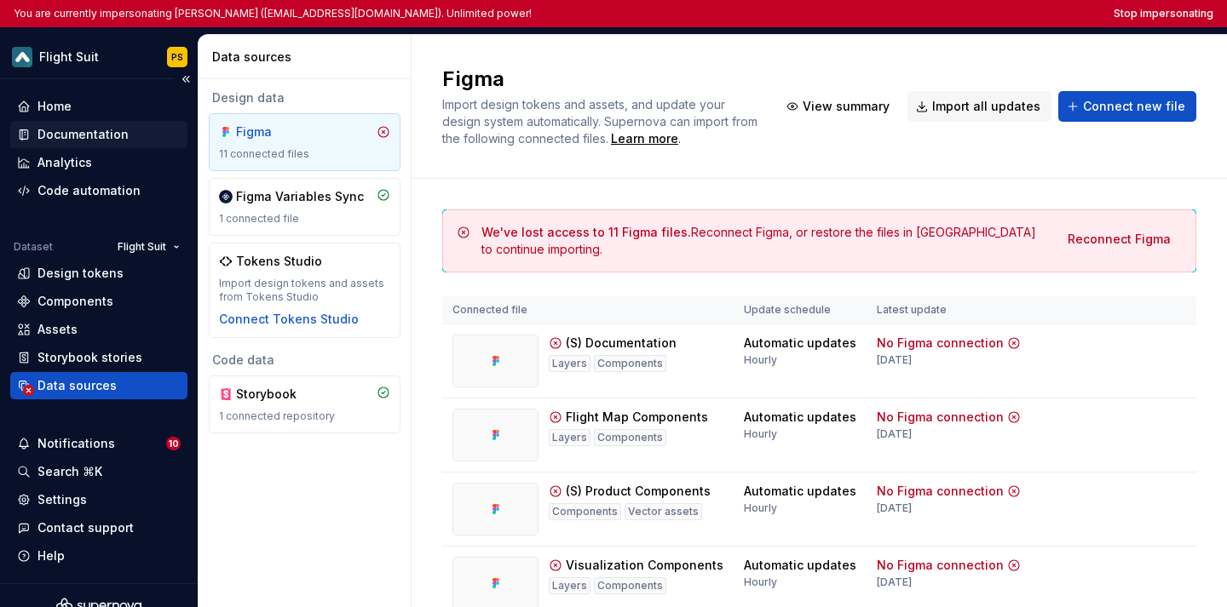
click at [100, 136] on div "Documentation" at bounding box center [82, 134] width 91 height 17
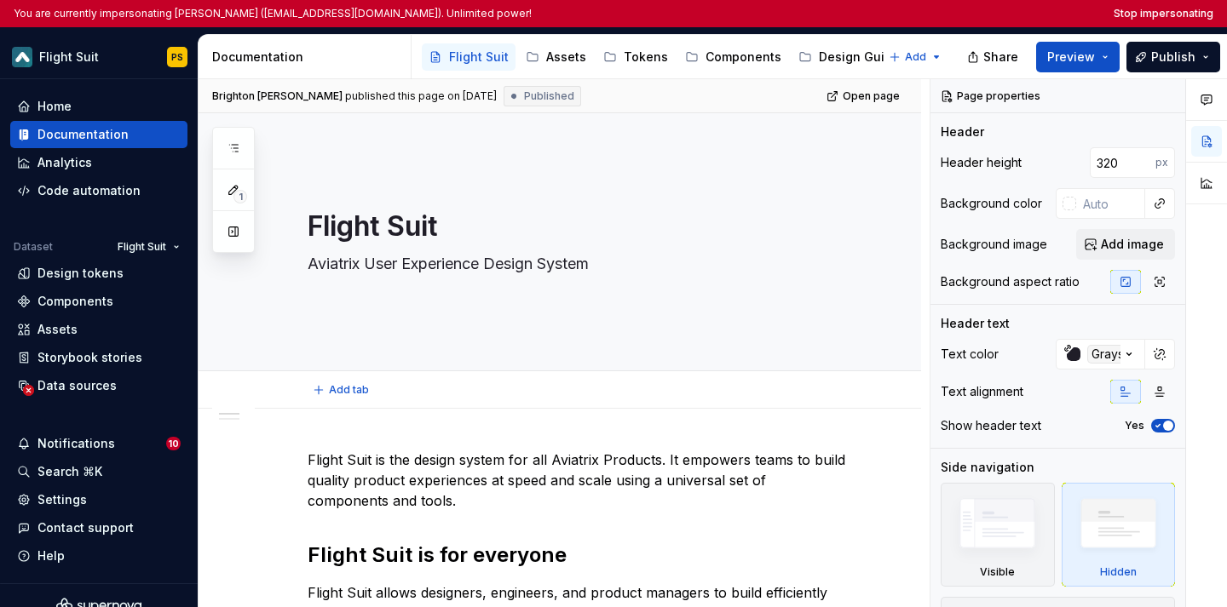
scroll to position [557, 0]
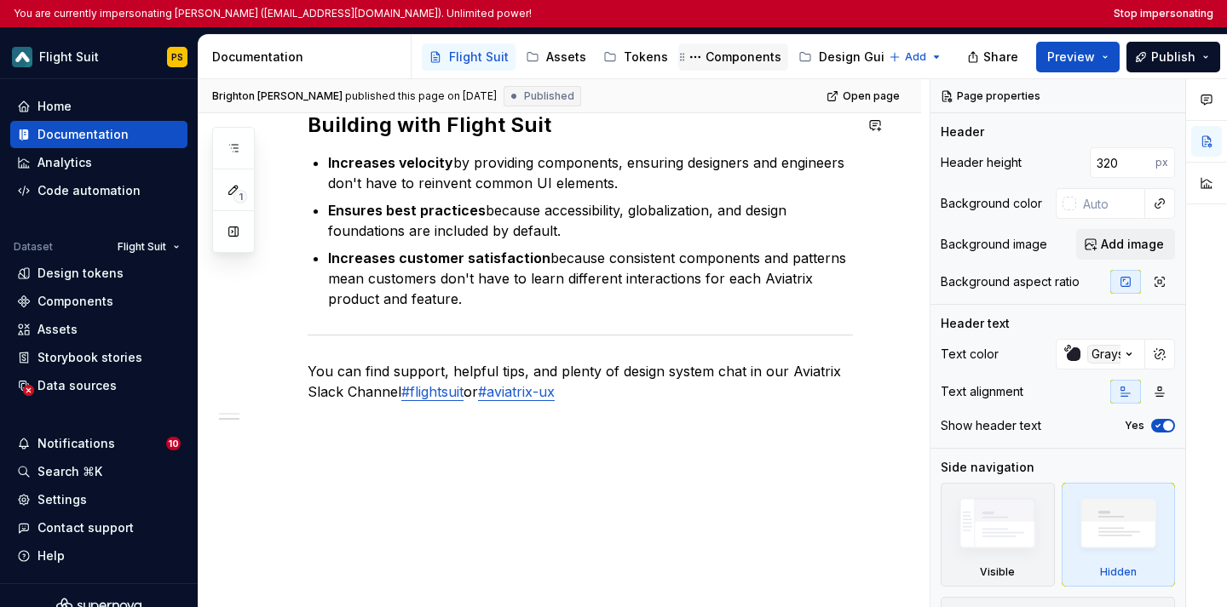
click at [727, 58] on div "Components" at bounding box center [743, 57] width 76 height 17
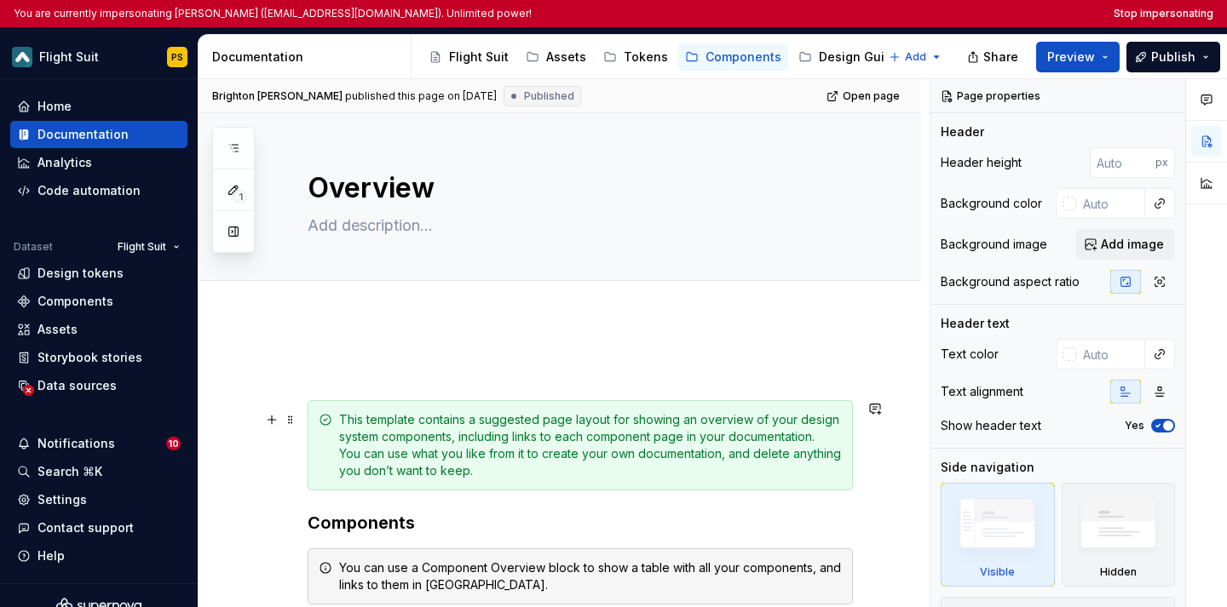
scroll to position [325, 0]
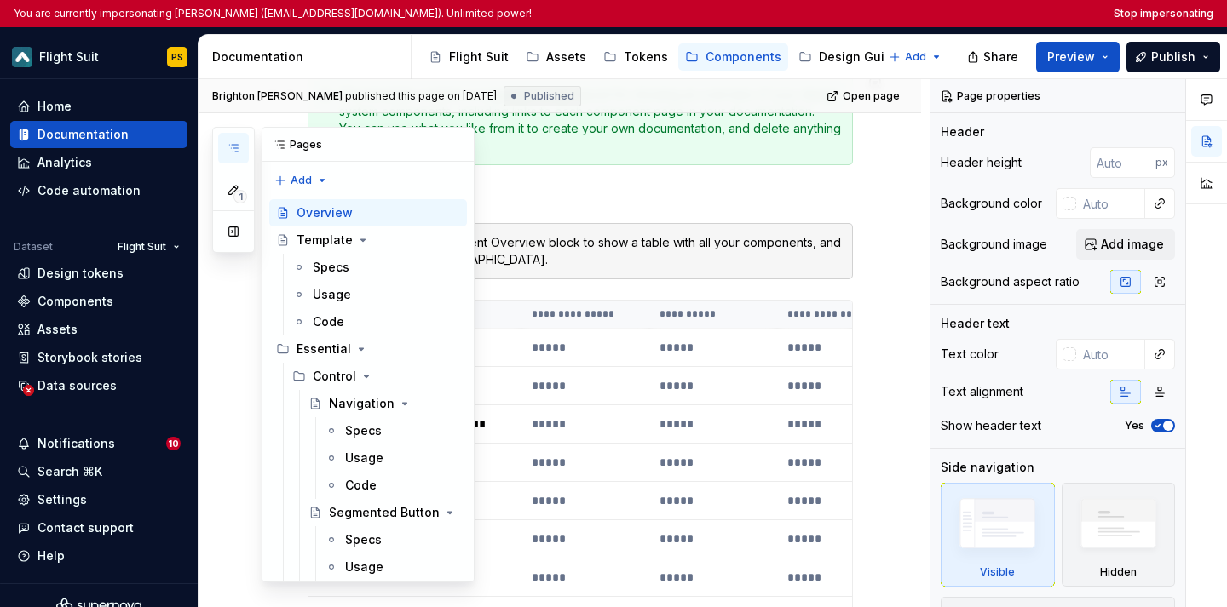
click at [234, 150] on icon "button" at bounding box center [234, 148] width 14 height 14
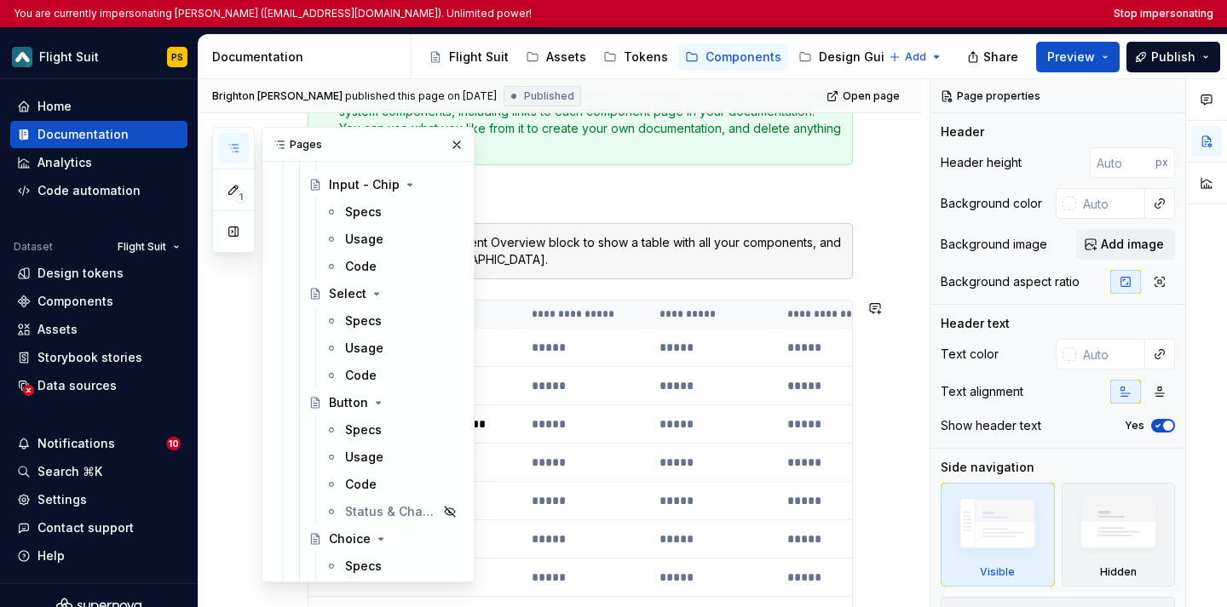
scroll to position [1944, 0]
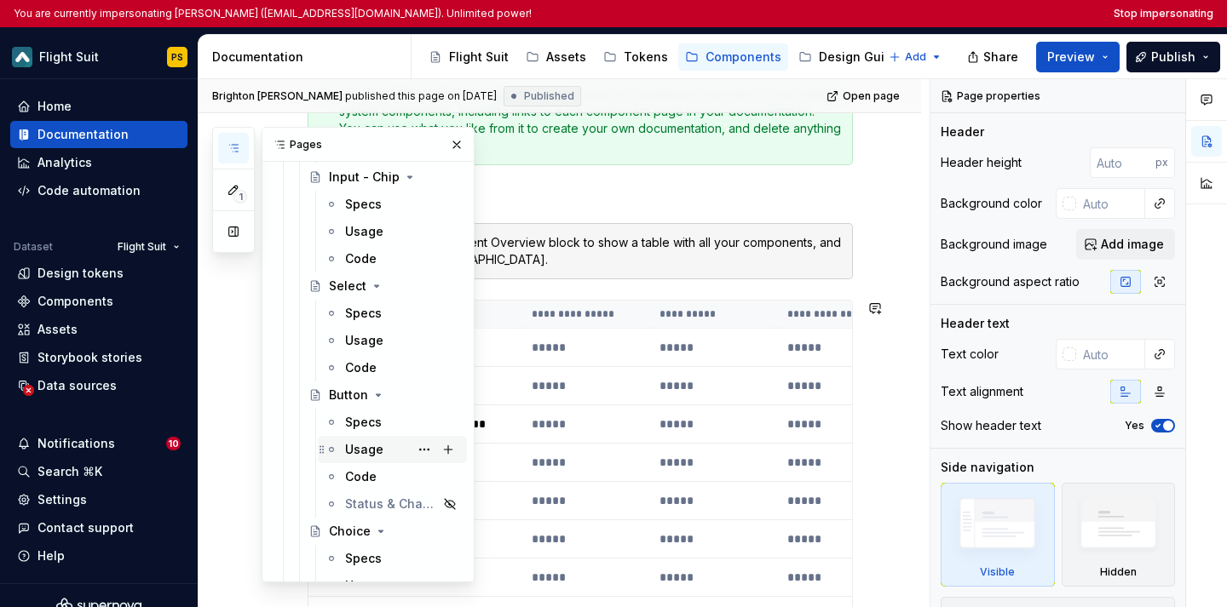
click at [362, 456] on div "Usage" at bounding box center [364, 449] width 38 height 17
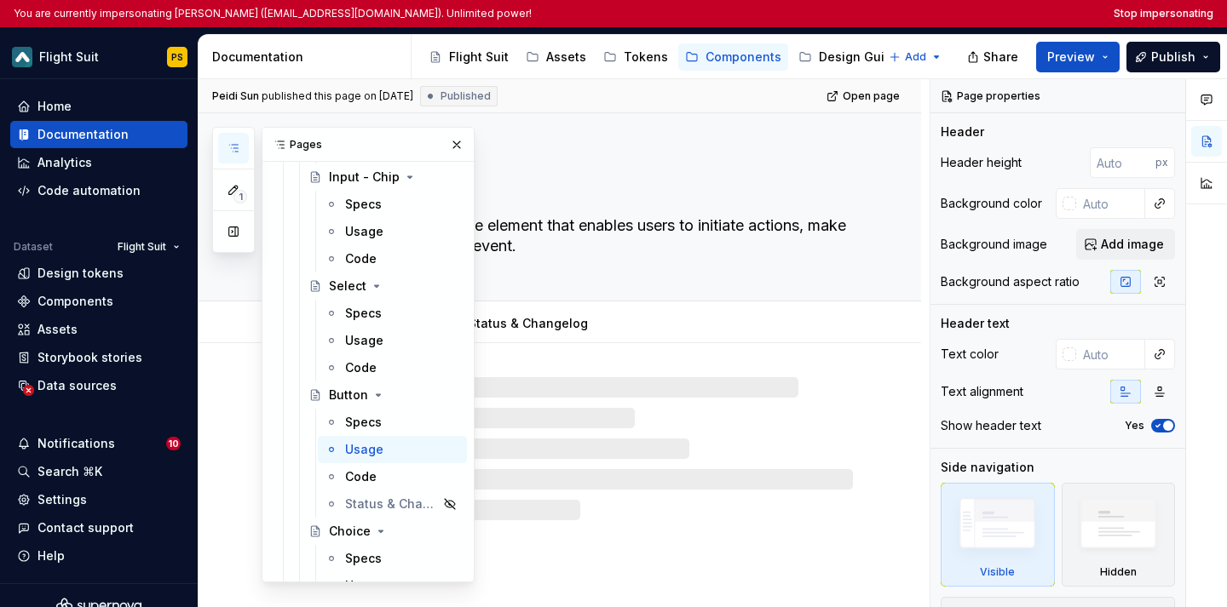
click at [651, 374] on div at bounding box center [559, 431] width 722 height 177
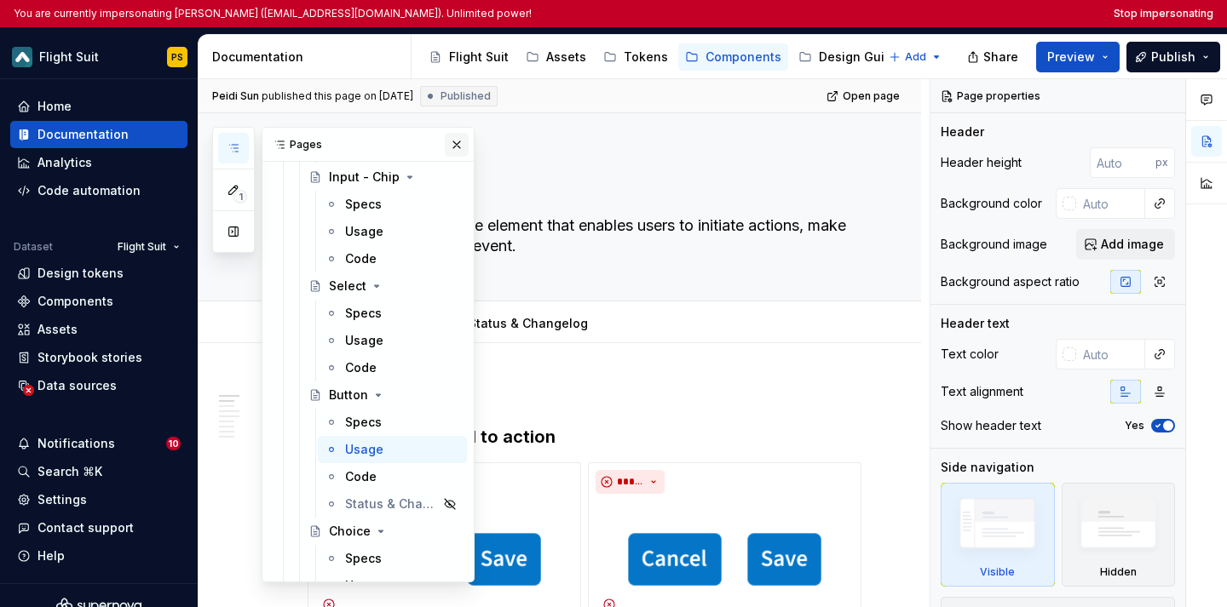
click at [459, 145] on button "button" at bounding box center [457, 145] width 24 height 24
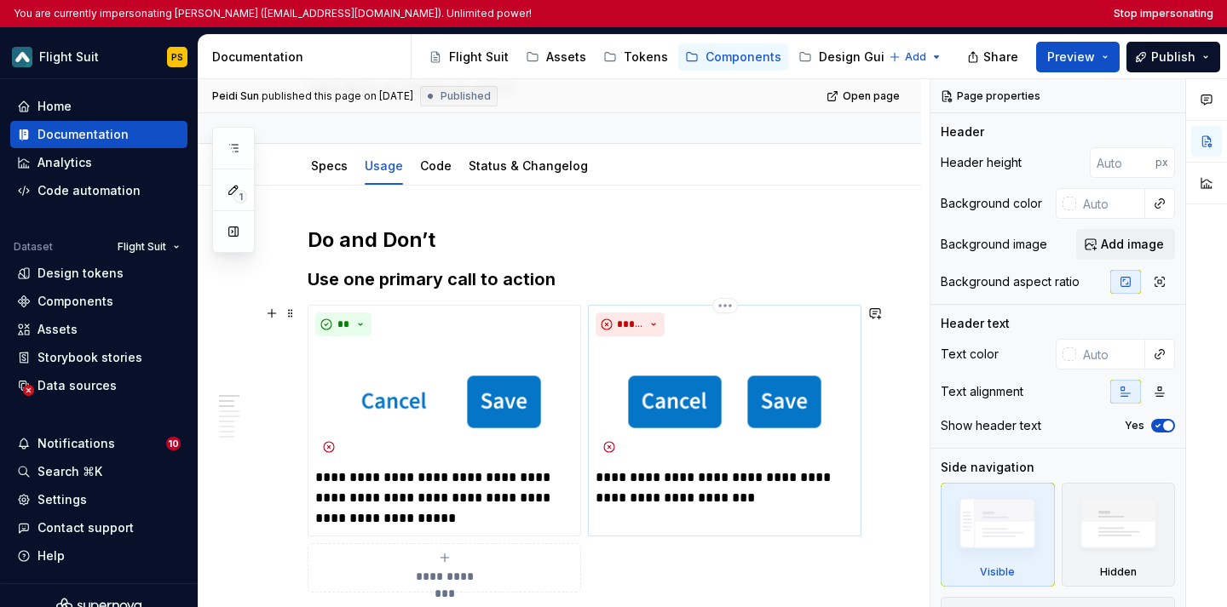
scroll to position [713, 0]
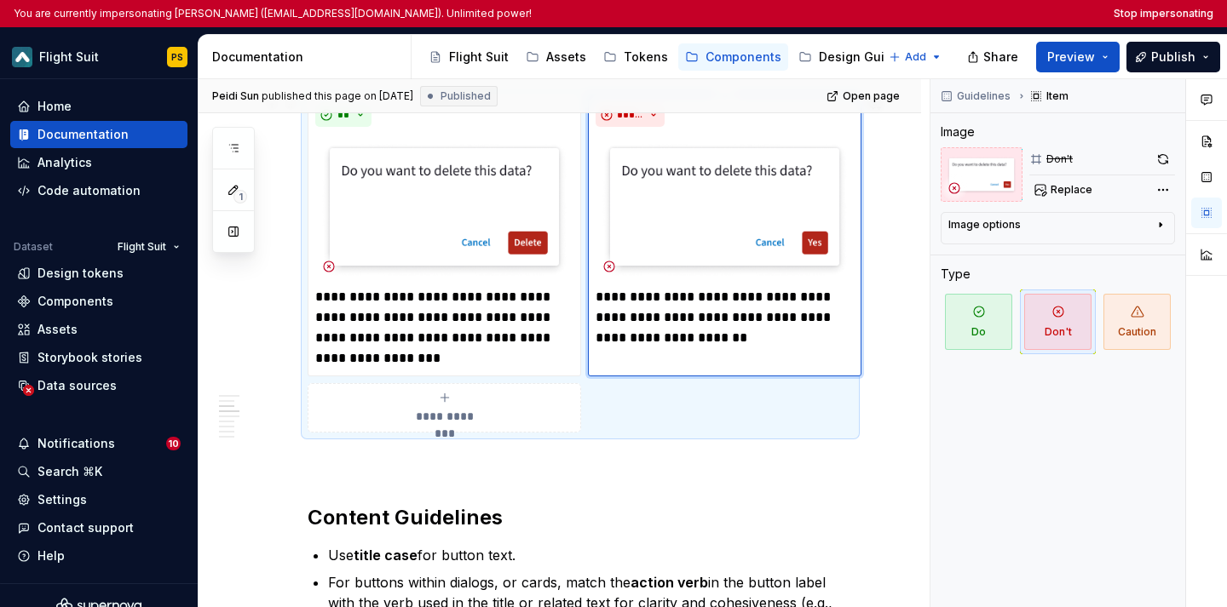
click at [662, 237] on img at bounding box center [724, 207] width 258 height 147
click at [688, 197] on img at bounding box center [724, 207] width 258 height 147
click at [1069, 195] on span "Replace" at bounding box center [1071, 190] width 42 height 14
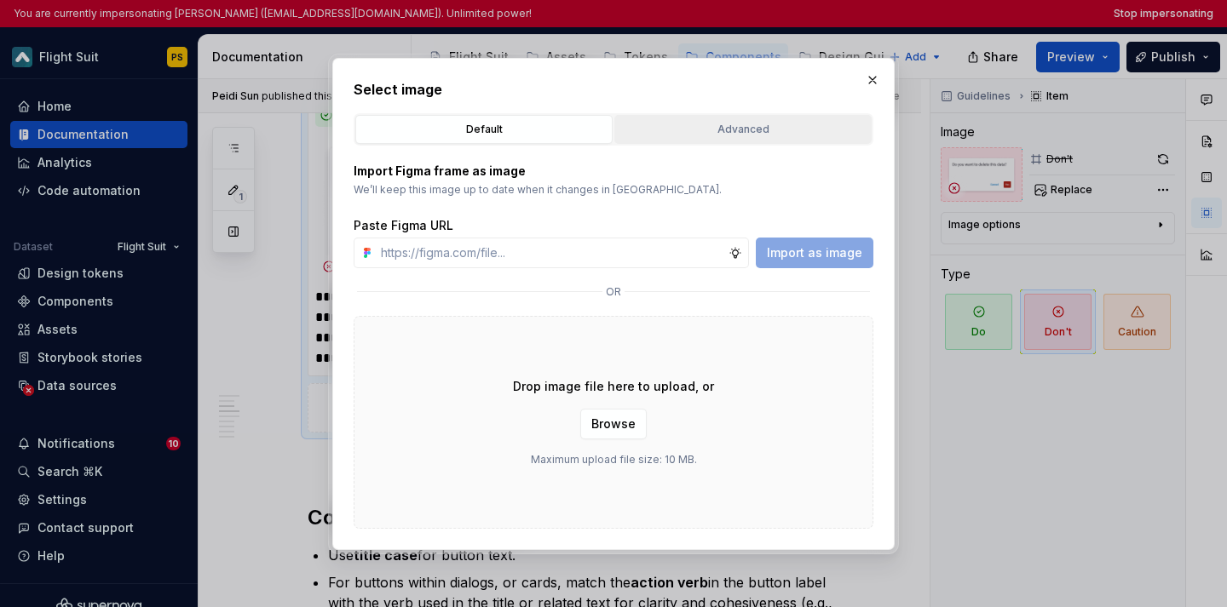
click at [696, 129] on div "Advanced" at bounding box center [742, 129] width 245 height 17
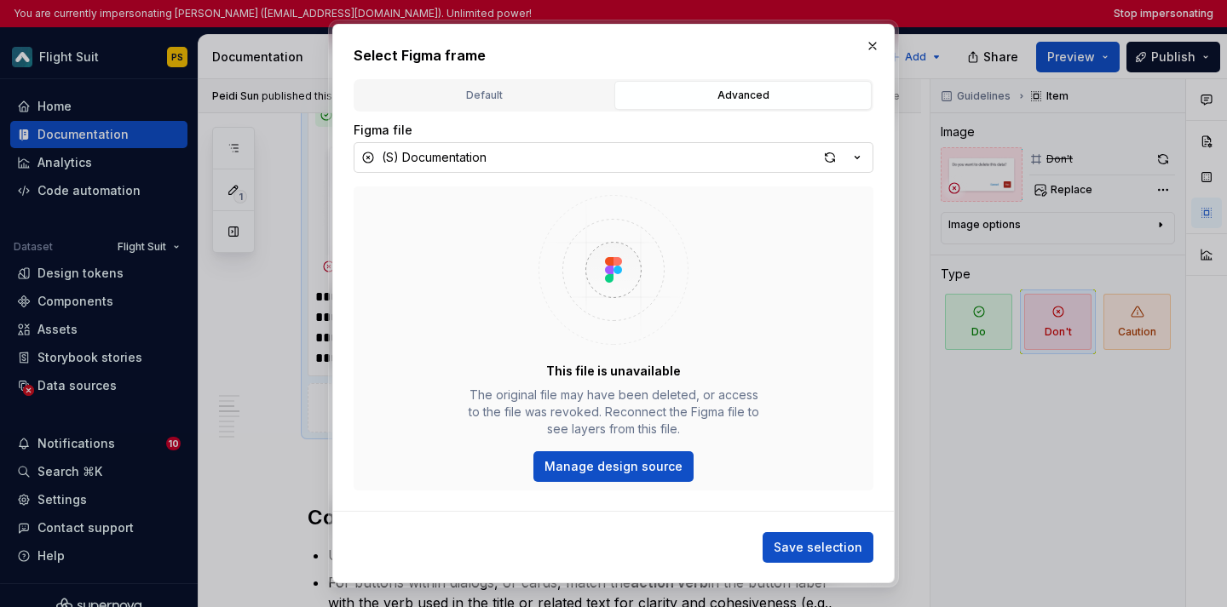
click at [557, 164] on button "(S) Documentation" at bounding box center [613, 157] width 520 height 31
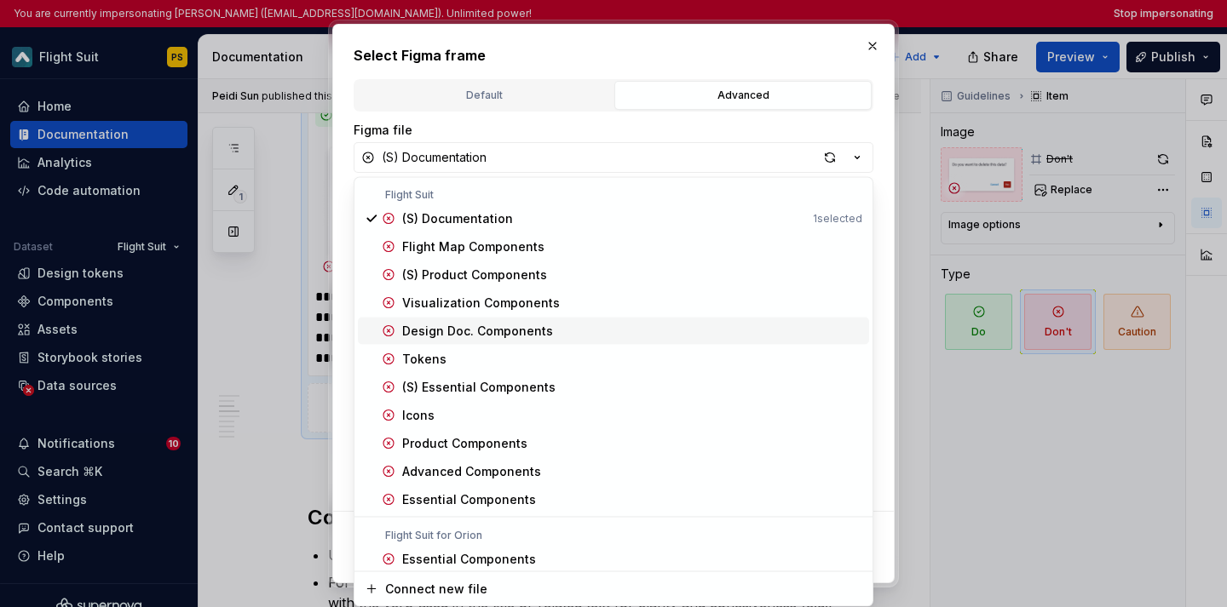
scroll to position [5, 0]
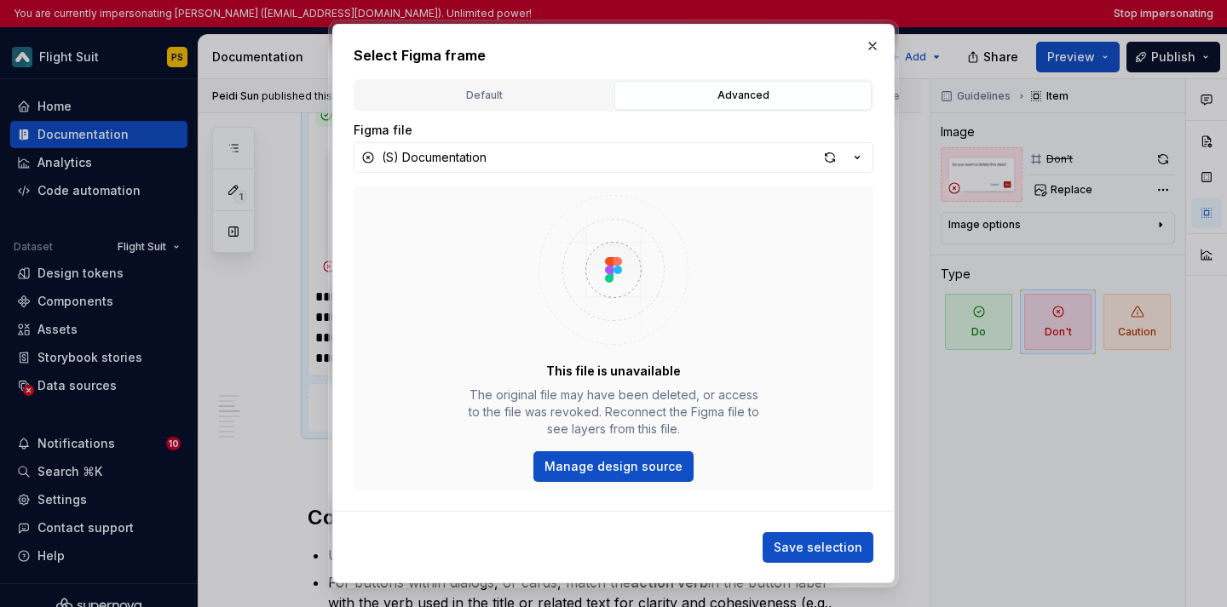
click at [1049, 321] on div at bounding box center [613, 303] width 1227 height 607
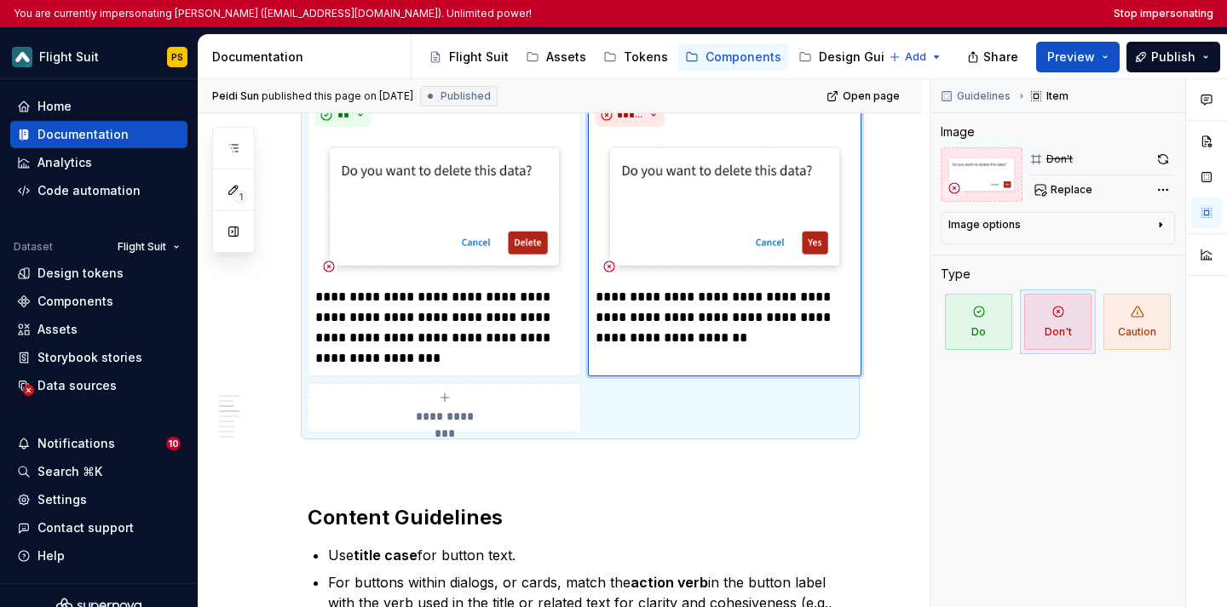
type textarea "*"
click at [1151, 22] on div "You are currently impersonating [PERSON_NAME] ([EMAIL_ADDRESS][DOMAIN_NAME]). U…" at bounding box center [613, 13] width 1227 height 27
